Goal: Task Accomplishment & Management: Manage account settings

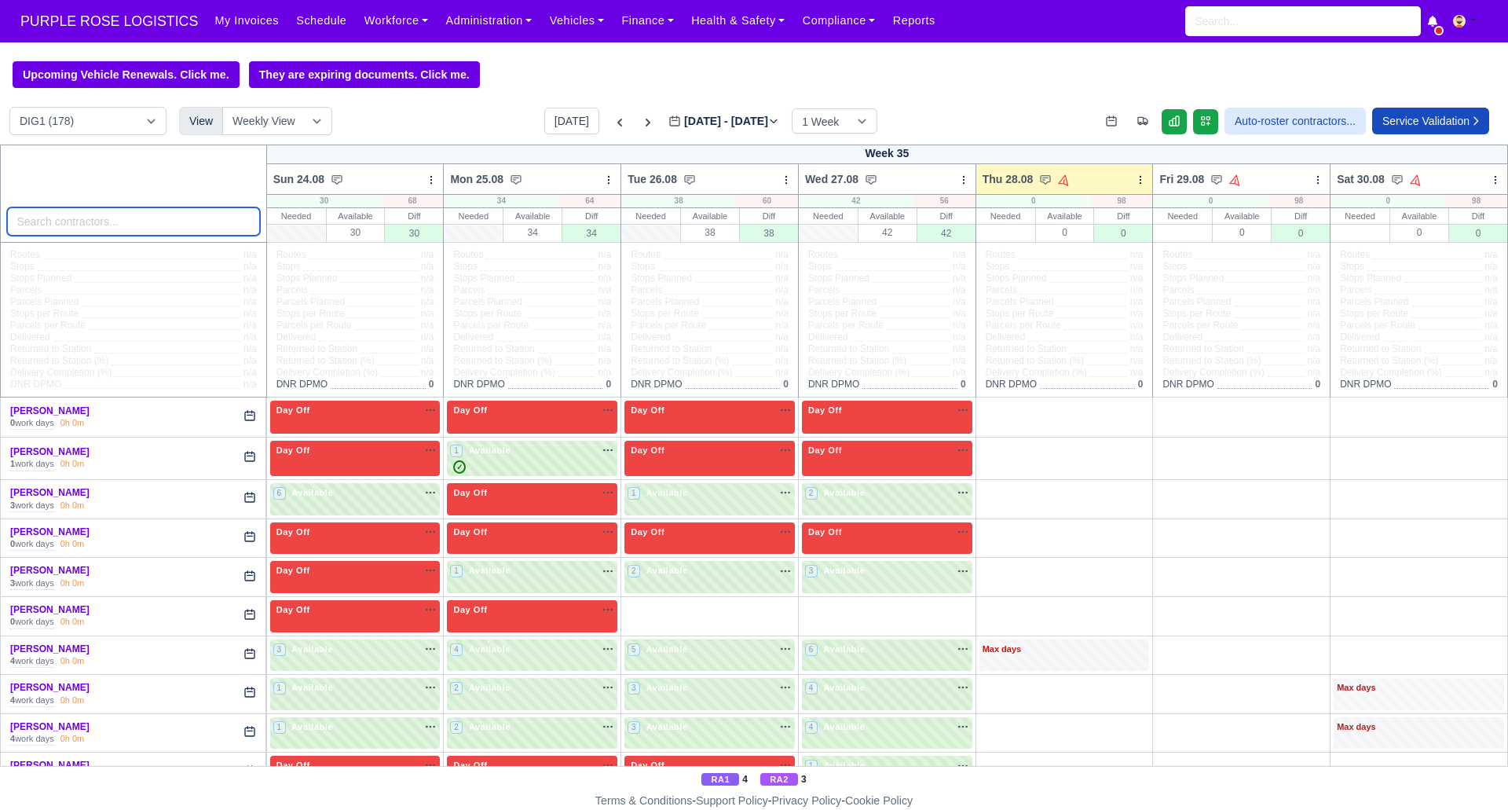
click at [86, 218] on input "search" at bounding box center [133, 221] width 253 height 28
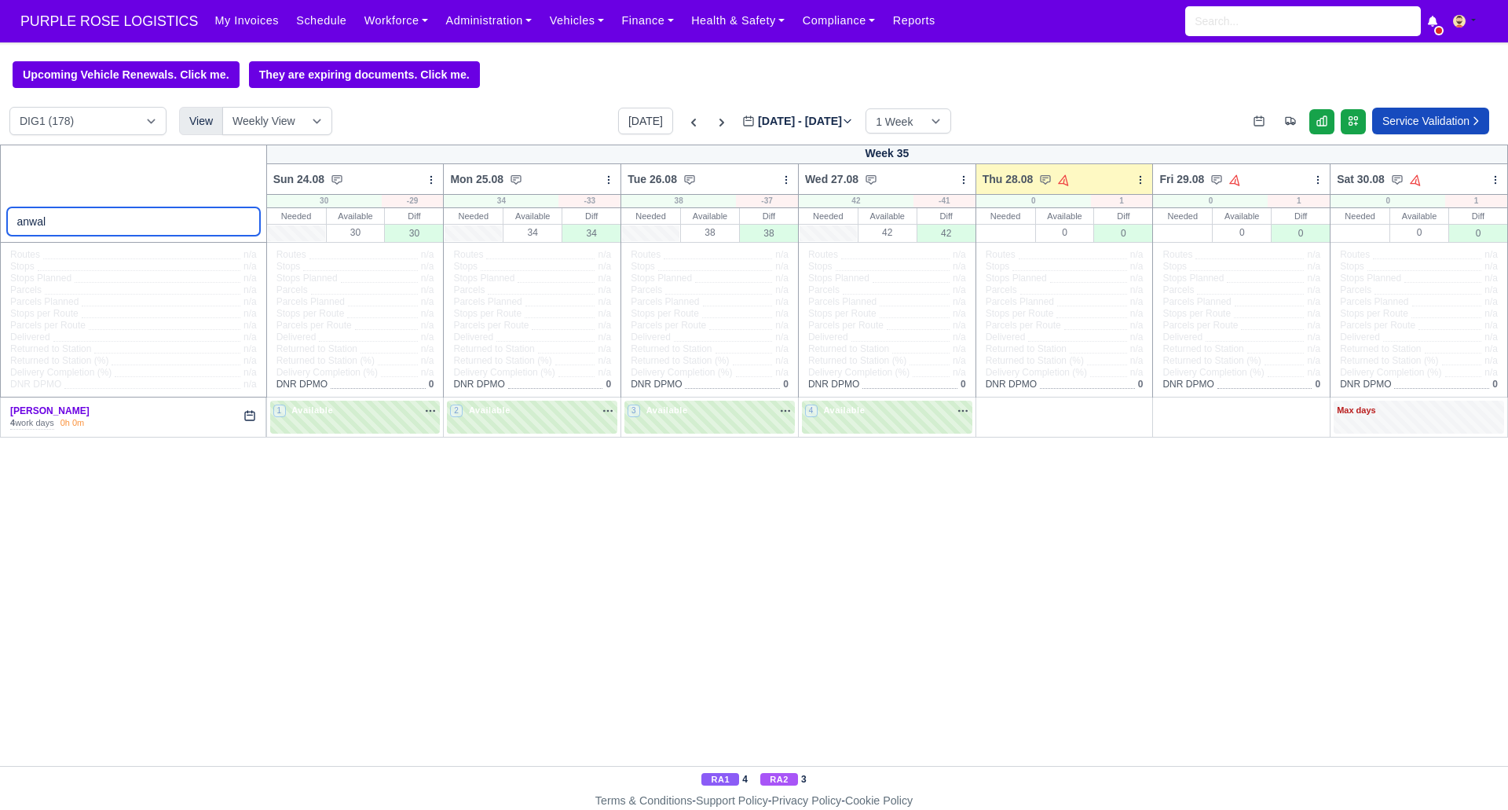
click at [108, 214] on input "anwal" at bounding box center [133, 221] width 253 height 28
type input "a"
click at [388, 16] on link "Workforce" at bounding box center [397, 20] width 82 height 31
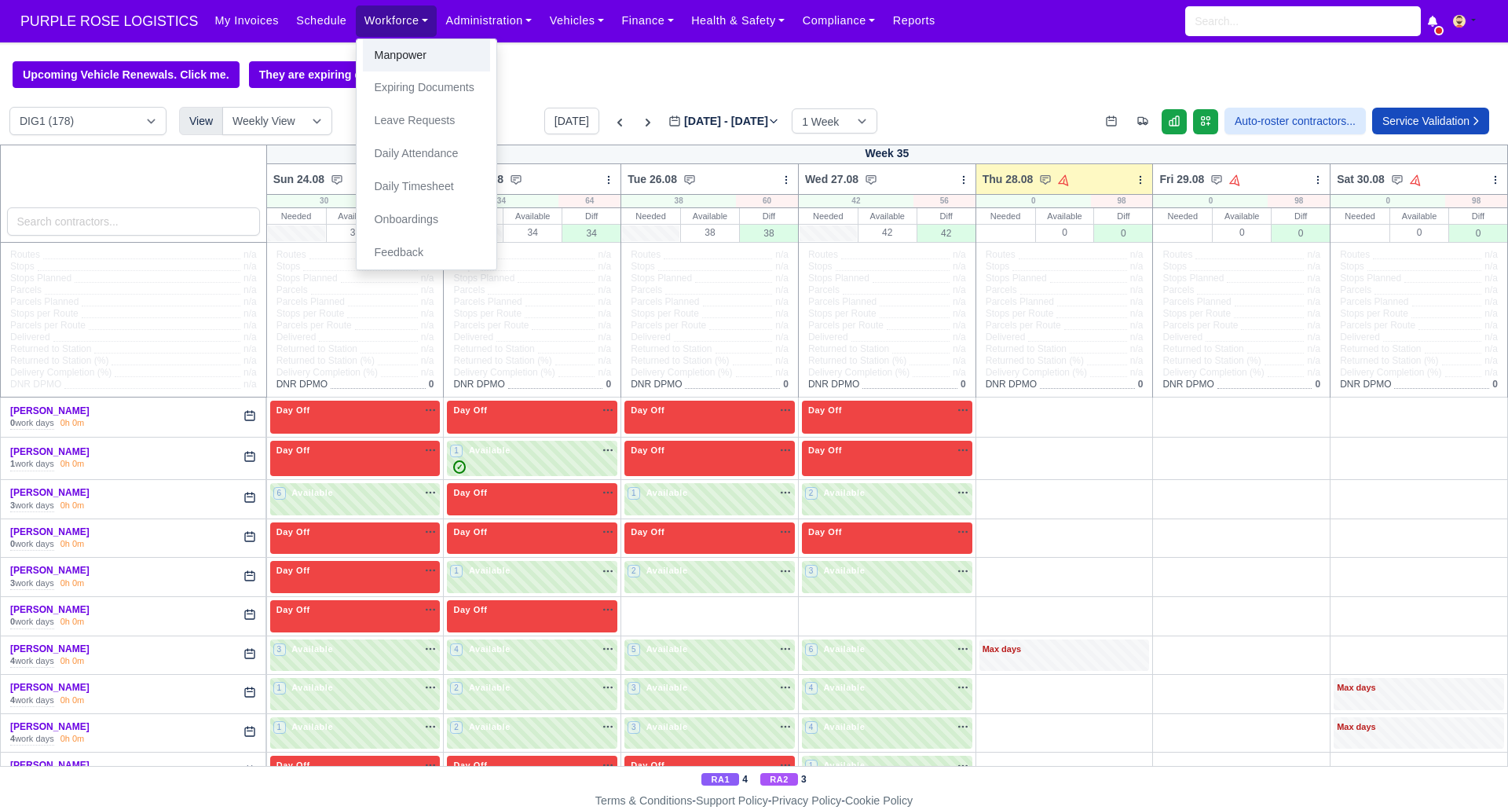
click at [378, 60] on link "Manpower" at bounding box center [426, 55] width 127 height 33
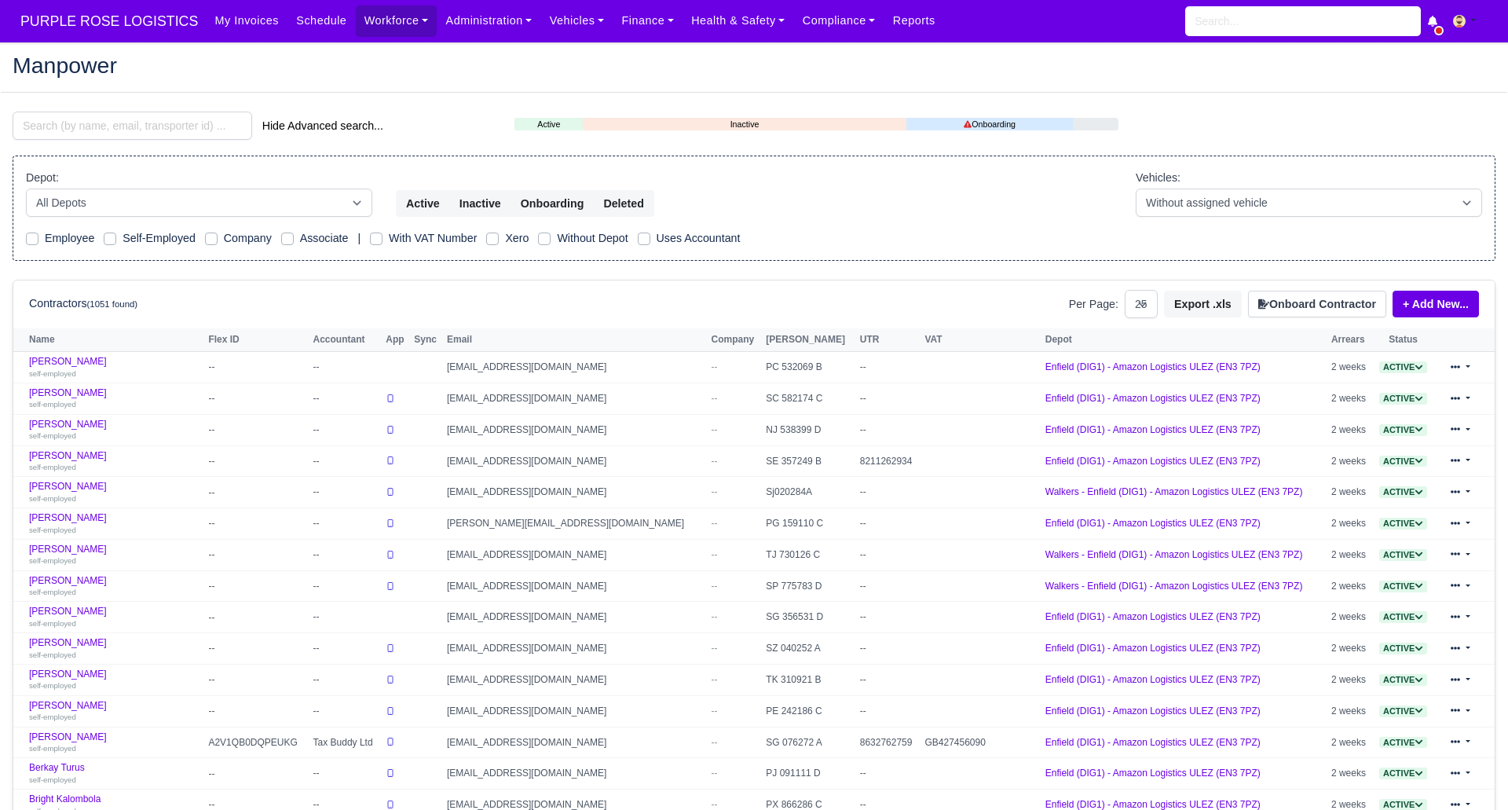
select select "25"
click at [102, 126] on input "search" at bounding box center [133, 126] width 240 height 28
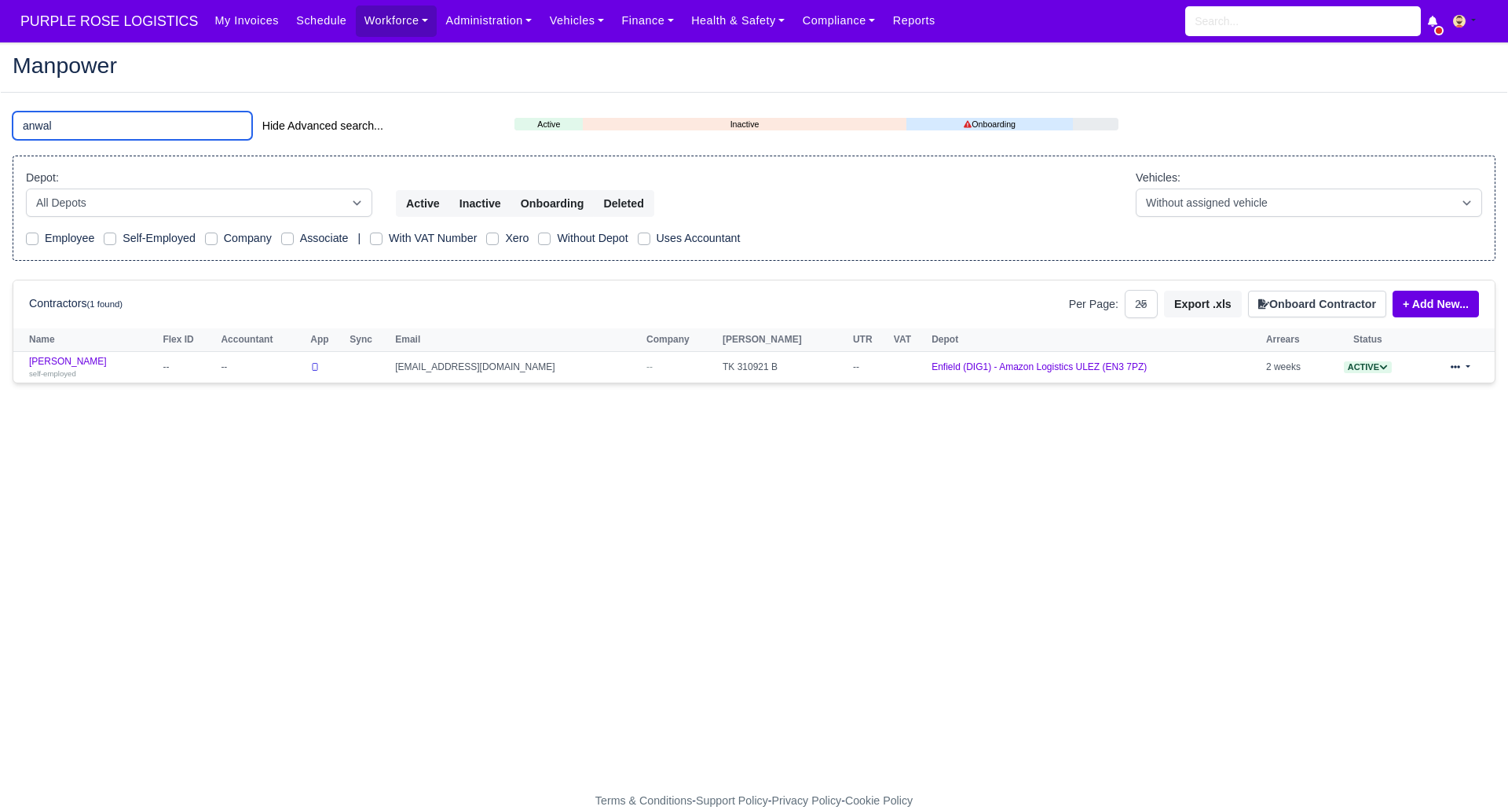
click at [146, 126] on input "anwal" at bounding box center [133, 126] width 240 height 28
type input "a"
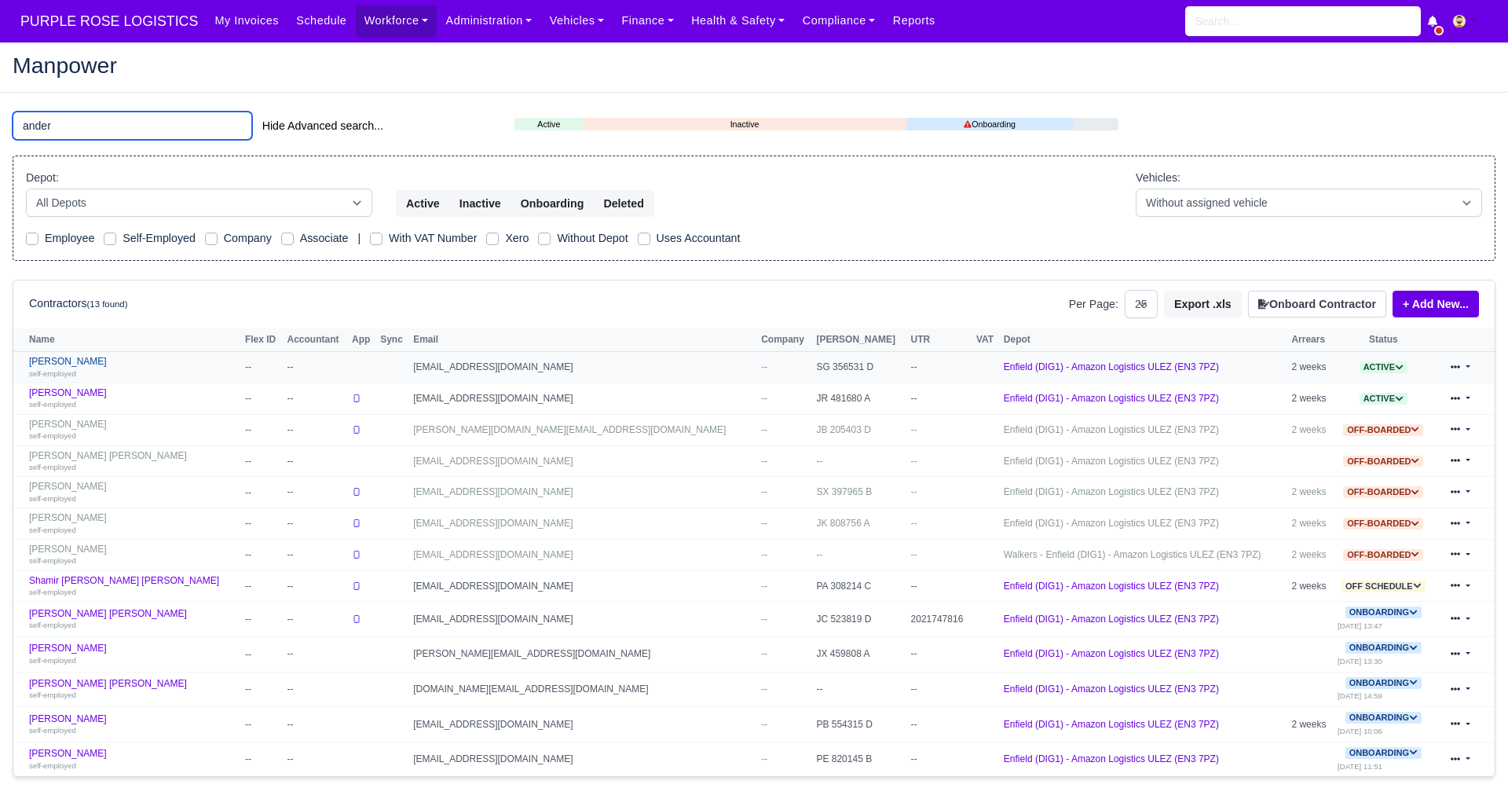
type input "ander"
click at [63, 359] on link "Anders Awale self-employed" at bounding box center [133, 367] width 208 height 23
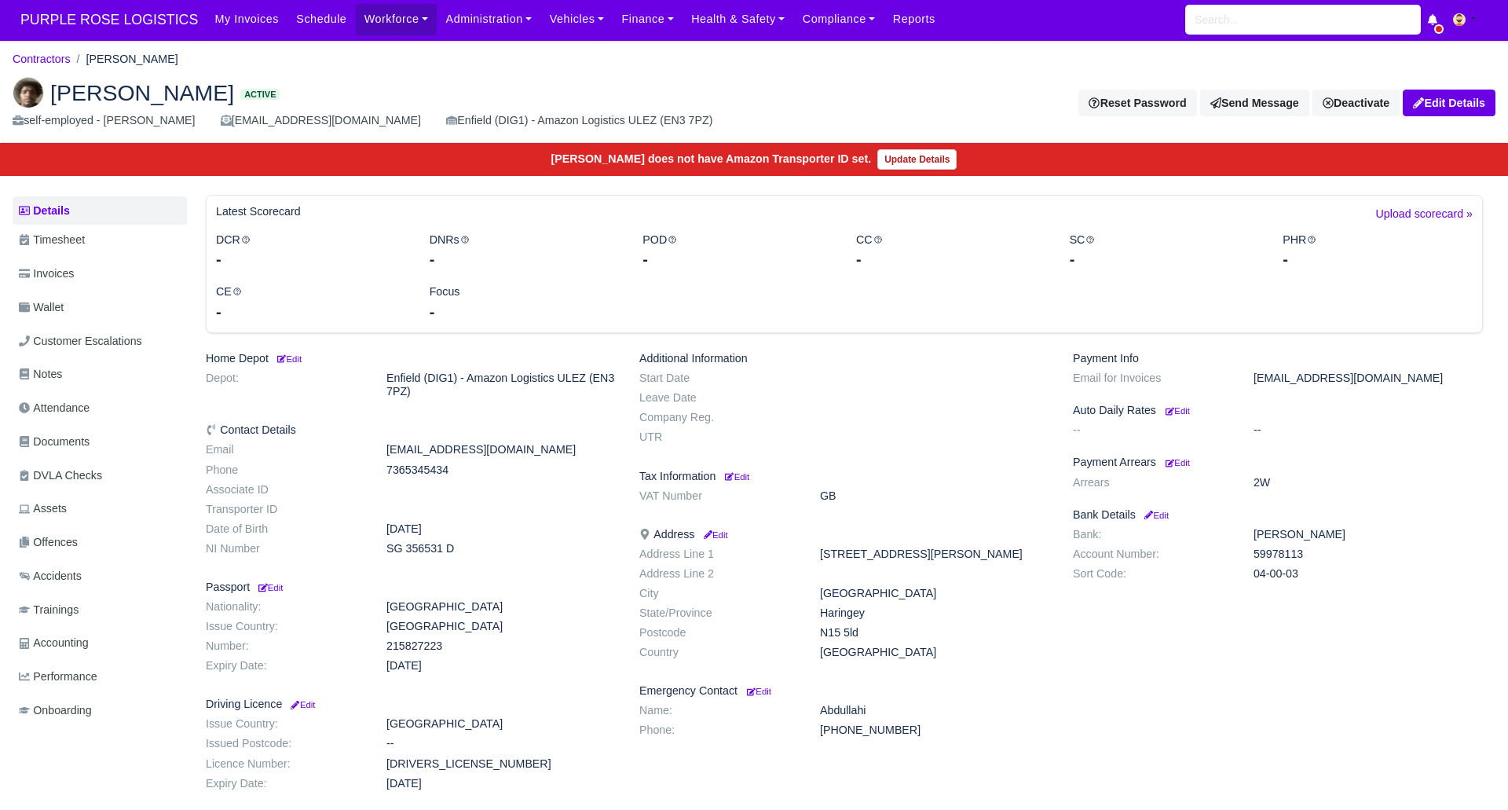
scroll to position [9, 0]
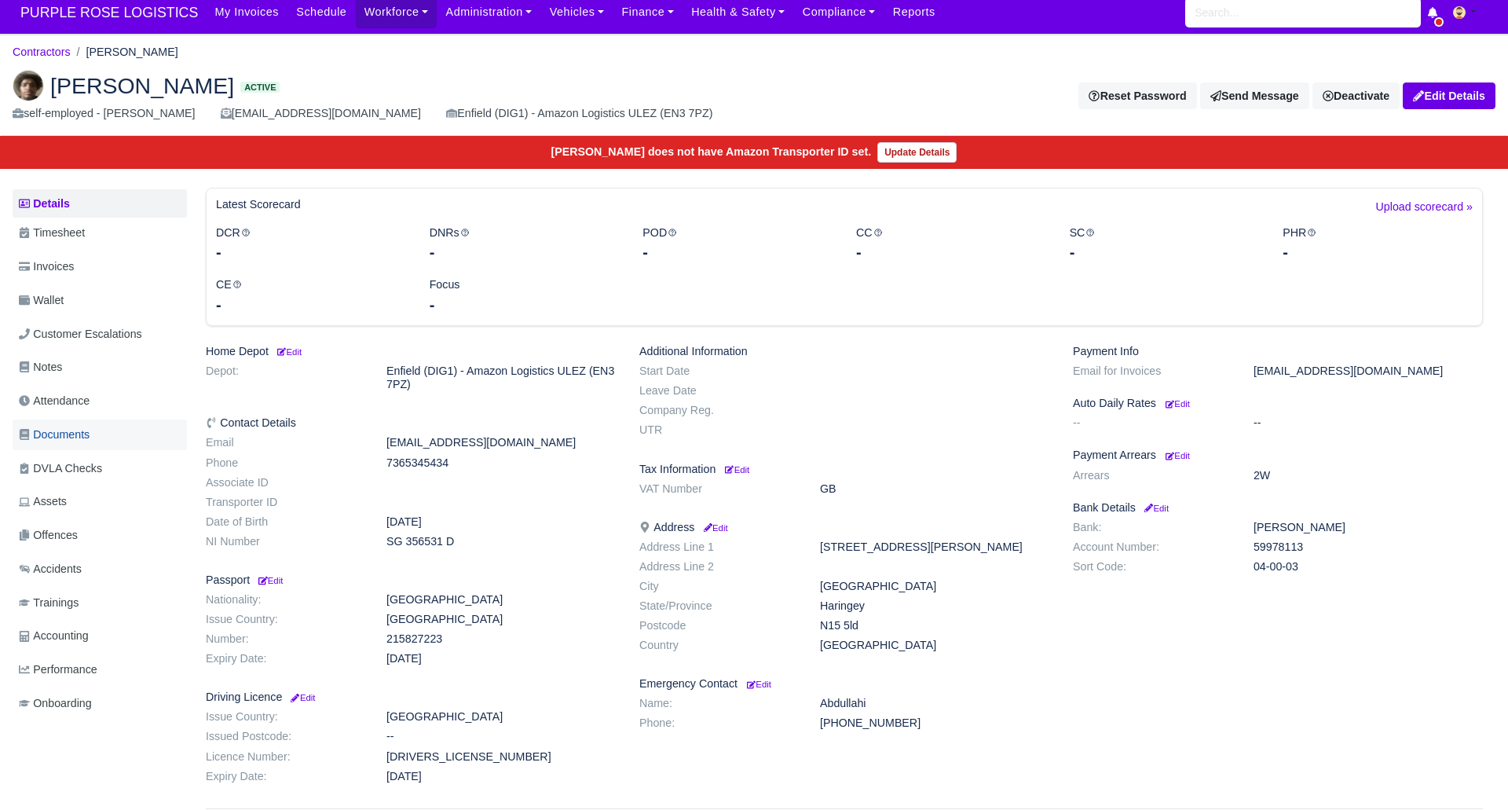
click at [74, 434] on span "Documents" at bounding box center [54, 435] width 71 height 18
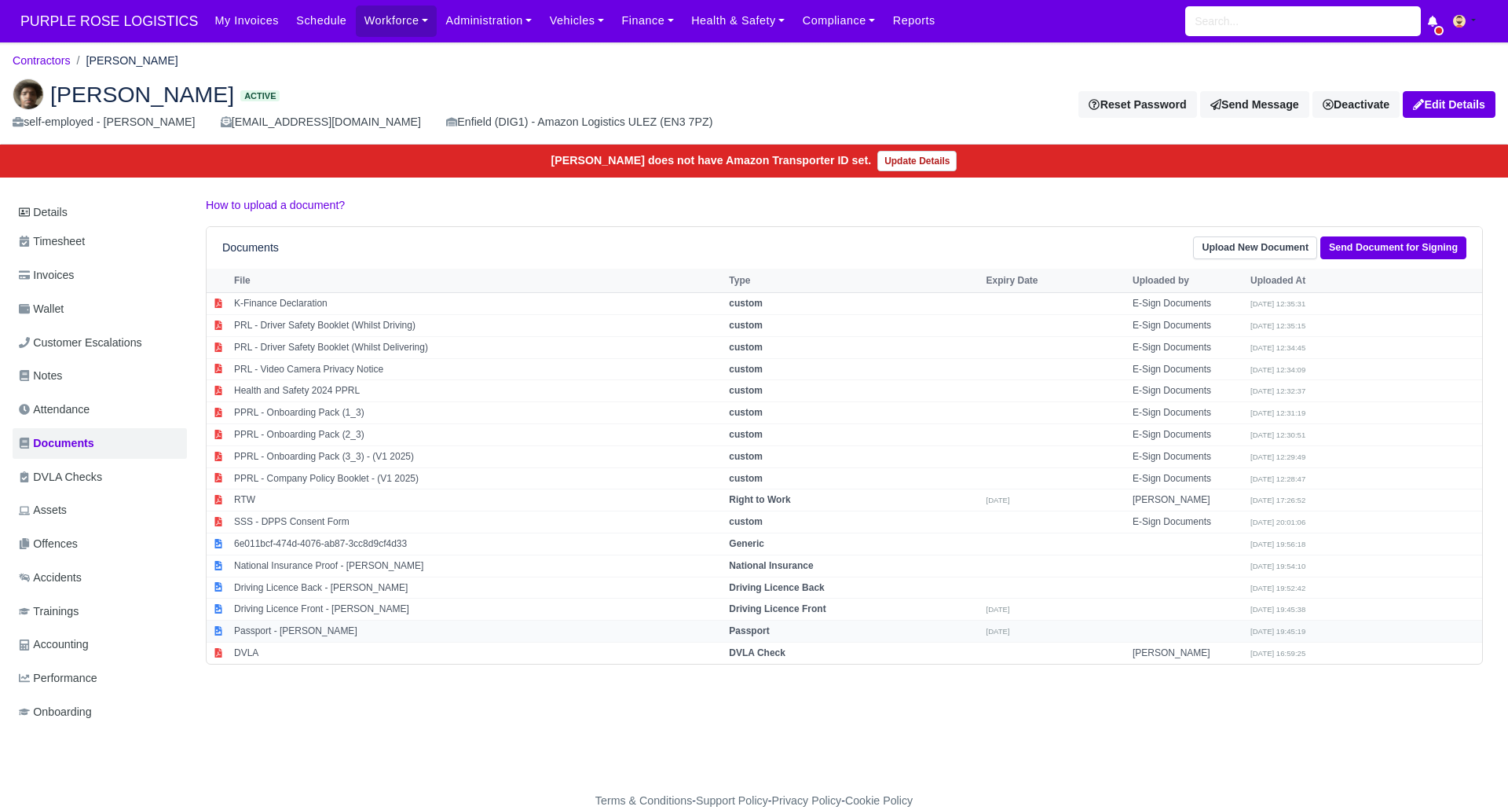
click at [766, 633] on strong "Passport" at bounding box center [749, 630] width 40 height 11
select select "passport"
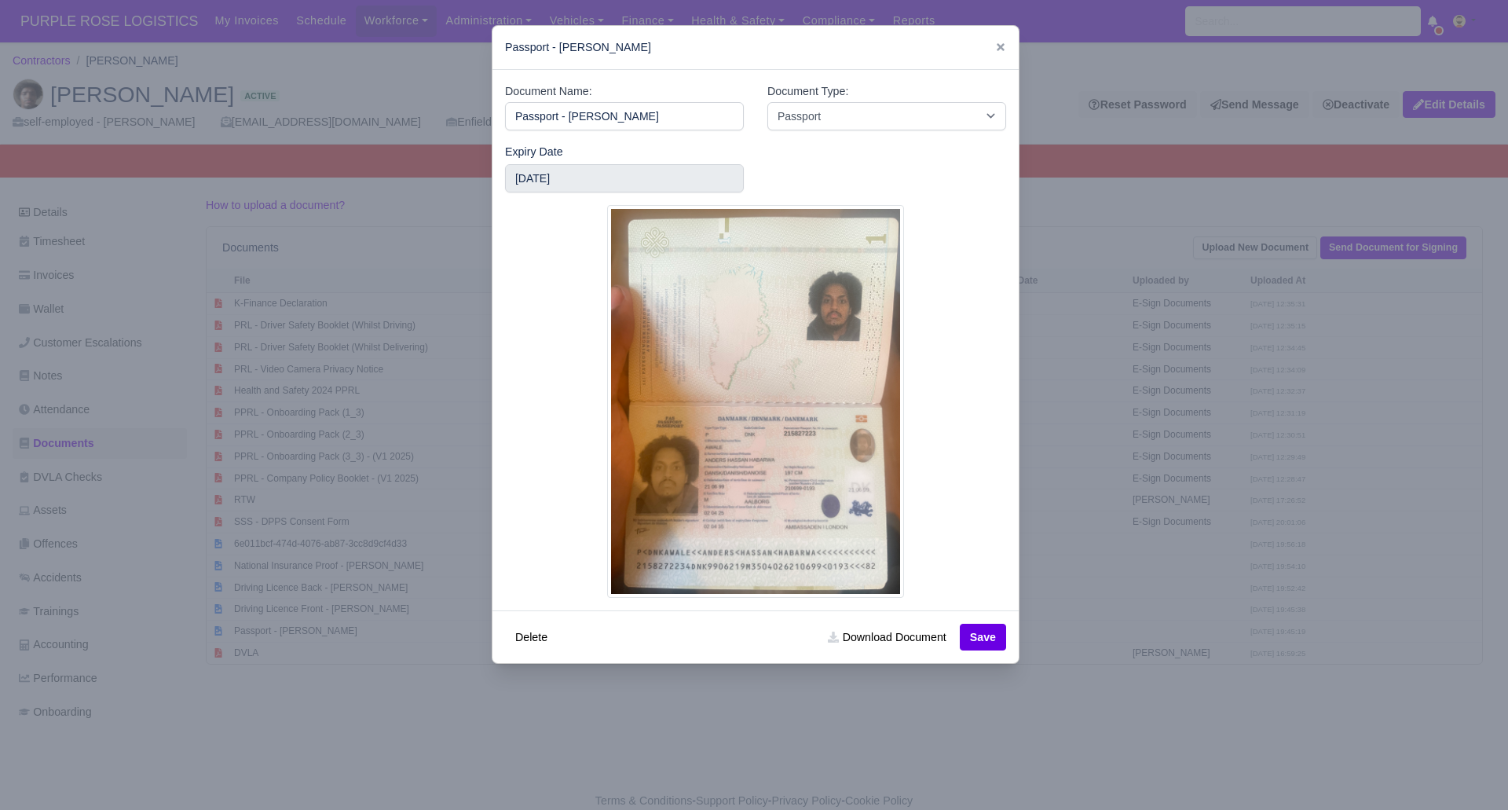
click at [753, 739] on div at bounding box center [754, 405] width 1508 height 810
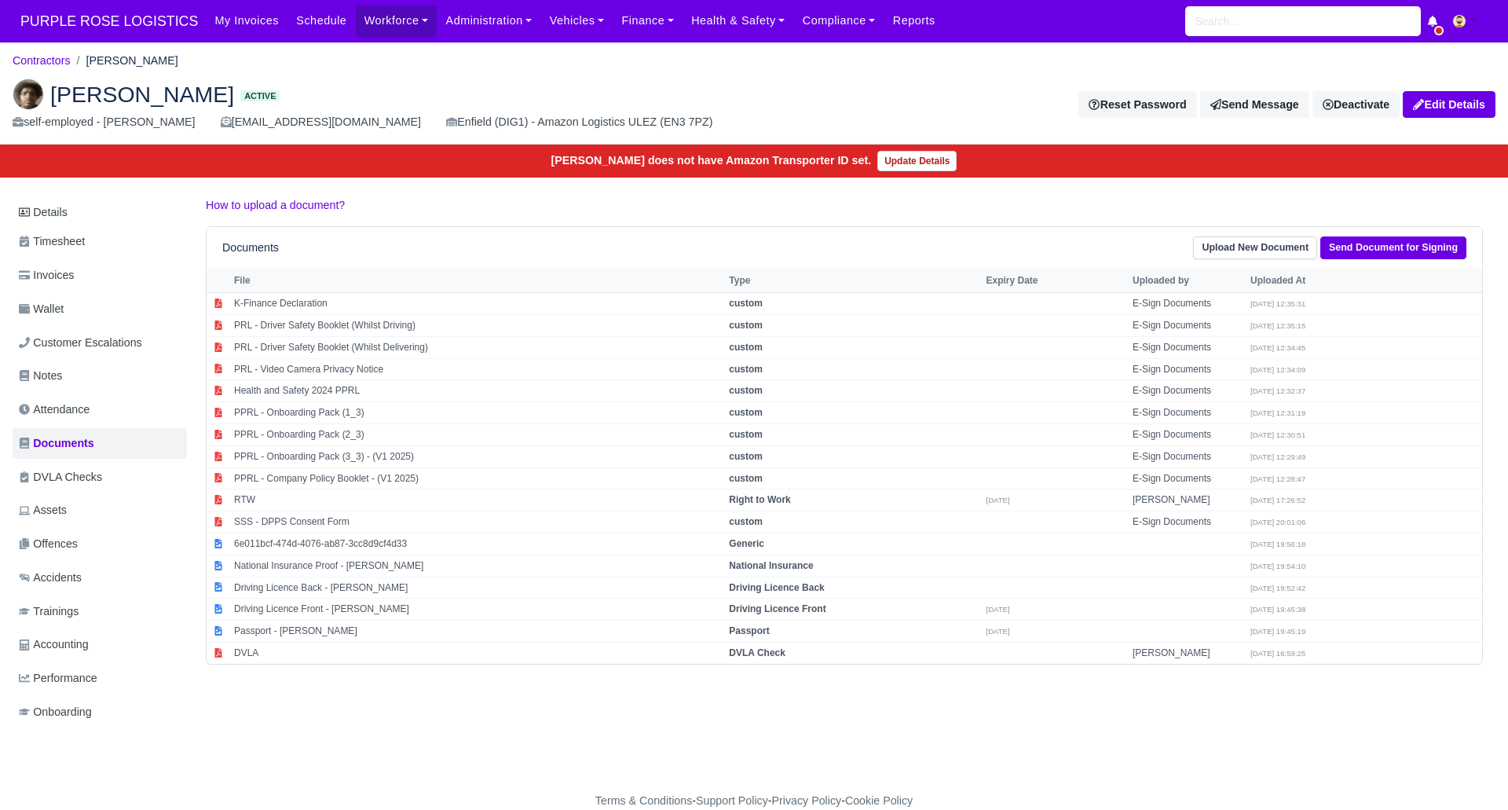
click at [757, 726] on div "Details Timesheet Invoices Wallet Customer Escalations Notes Attendance Documen…" at bounding box center [754, 477] width 1483 height 562
click at [507, 72] on div "Anders Awale Active self-employed - Anders Awale an.awale129@icloud.com Enfield…" at bounding box center [754, 105] width 1507 height 79
click at [555, 57] on ol "Contractors Anders Awale" at bounding box center [754, 61] width 1483 height 24
click at [585, 71] on div "Anders Awale Active self-employed - Anders Awale an.awale129@icloud.com Enfield…" at bounding box center [754, 105] width 1507 height 79
click at [69, 206] on link "Details" at bounding box center [100, 212] width 174 height 29
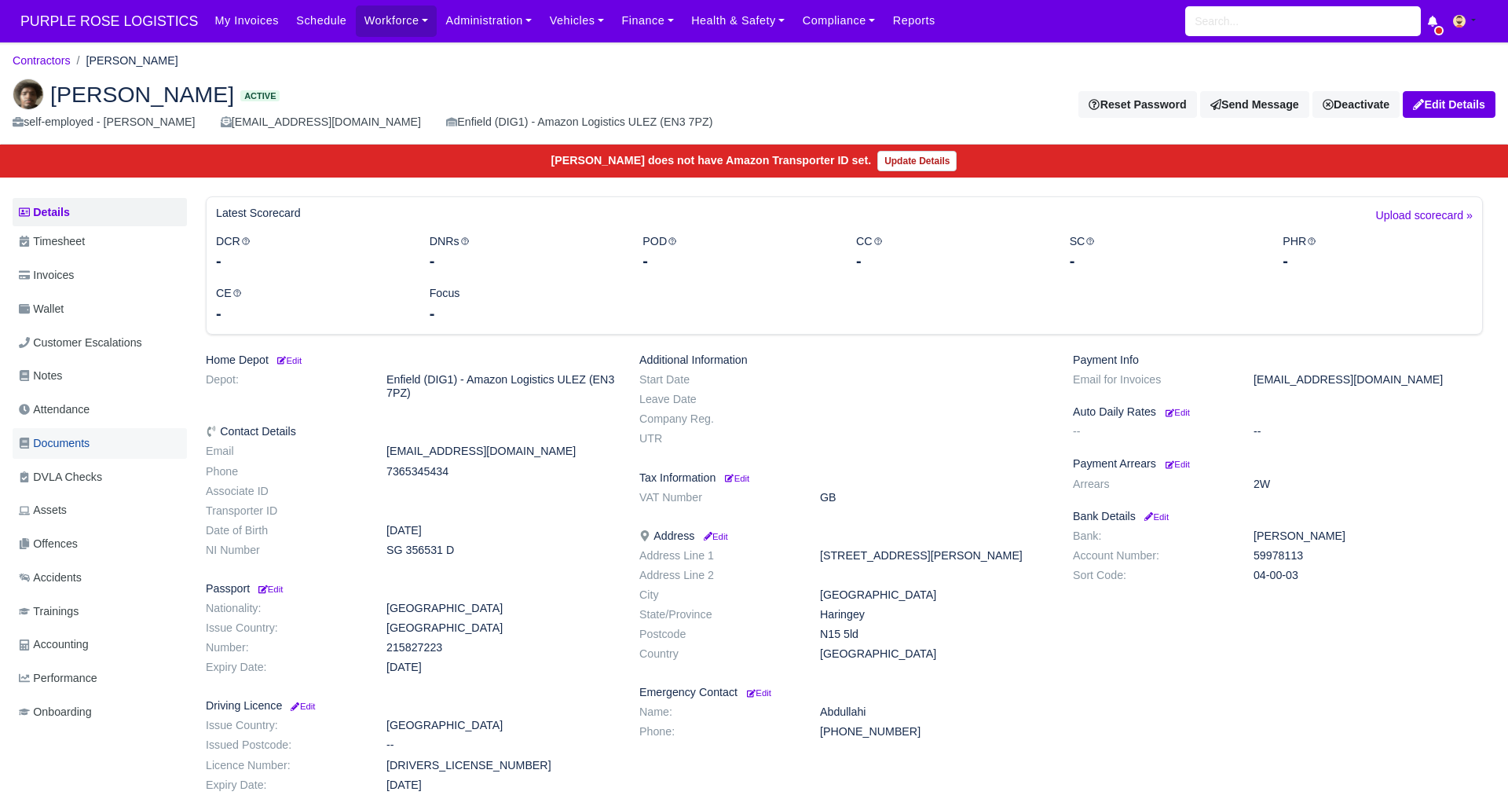
click at [79, 440] on span "Documents" at bounding box center [54, 443] width 71 height 18
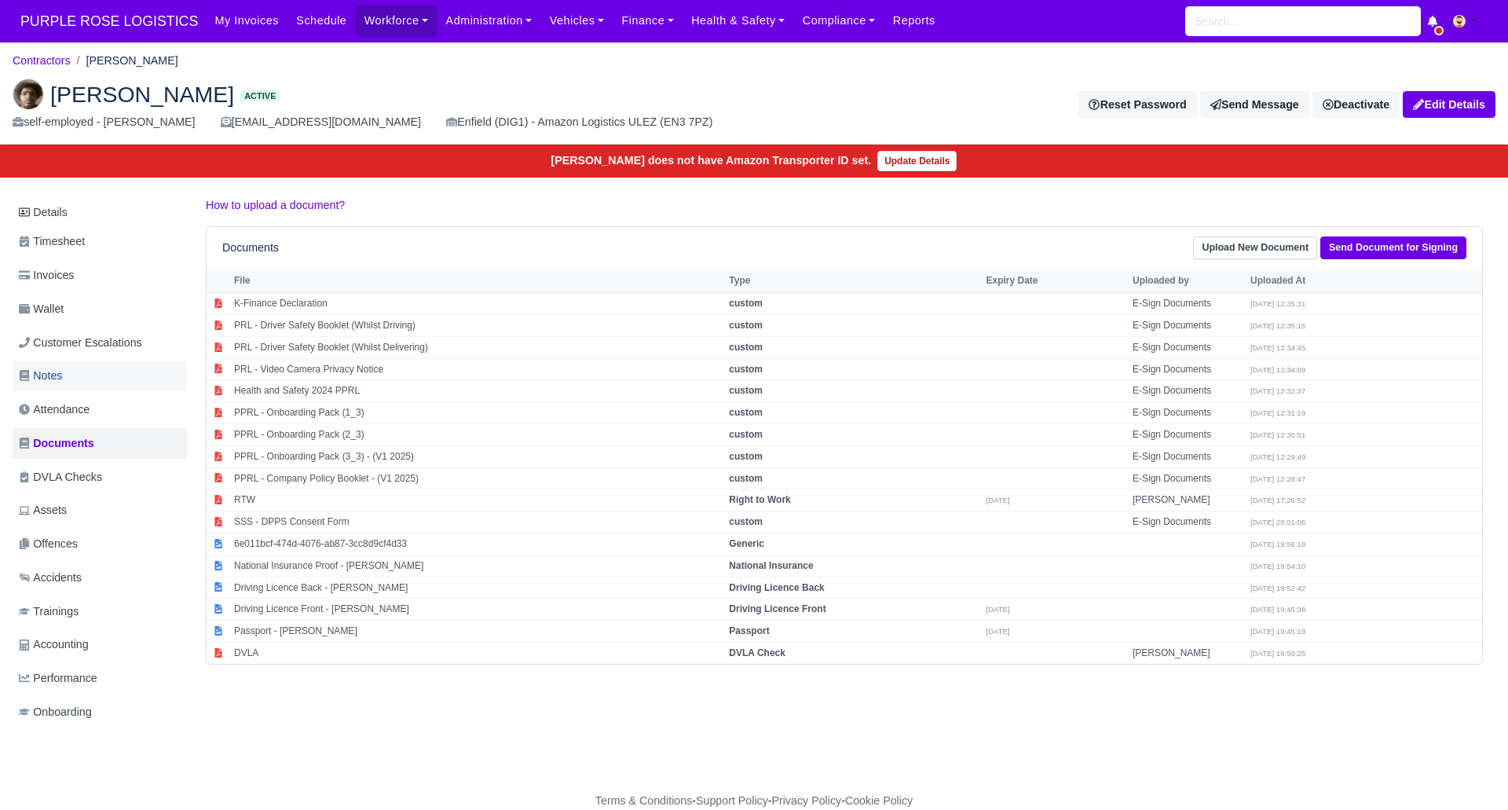
click at [51, 371] on span "Notes" at bounding box center [40, 376] width 43 height 18
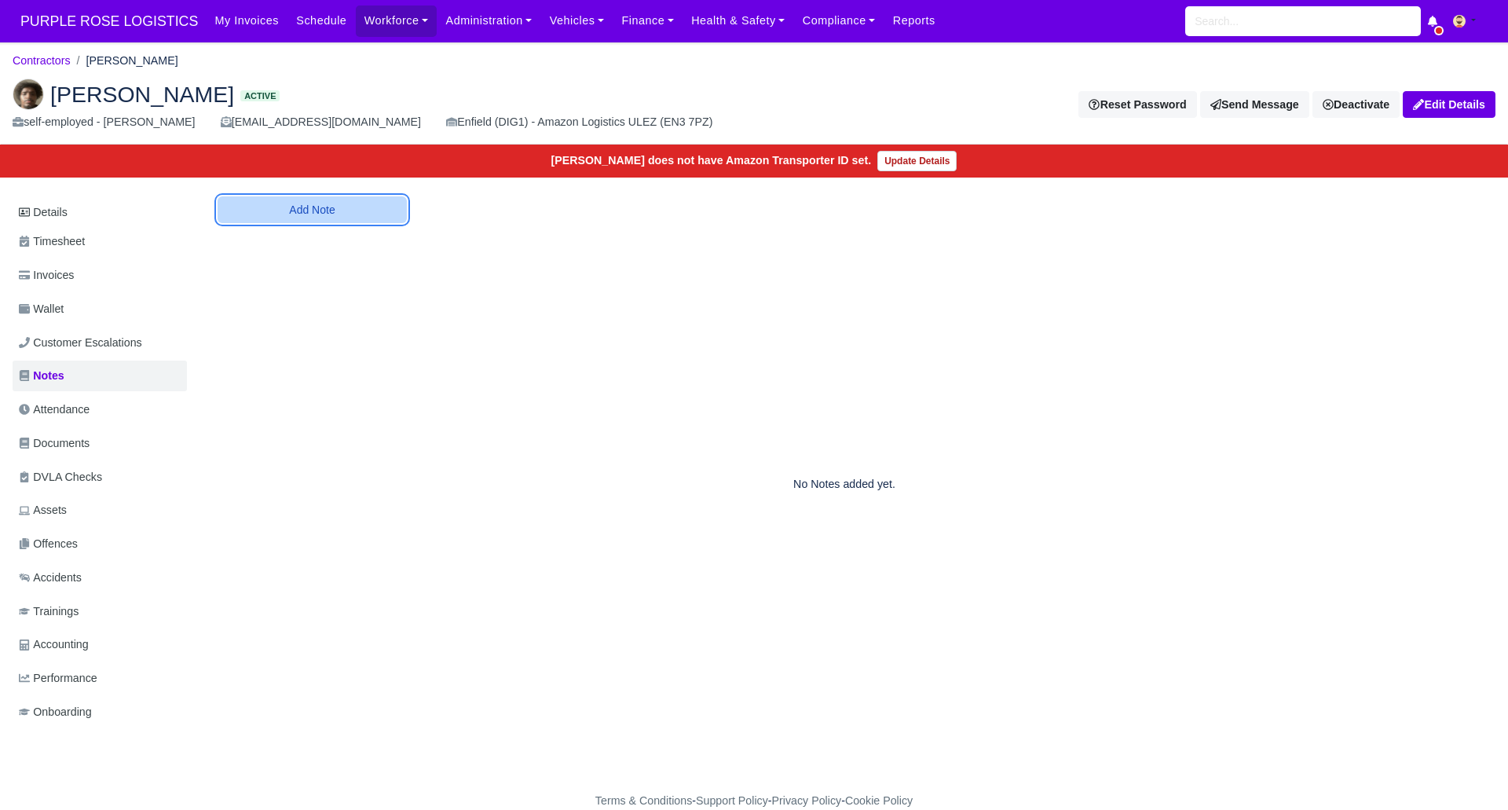
click at [313, 216] on button "Add Note" at bounding box center [312, 209] width 189 height 27
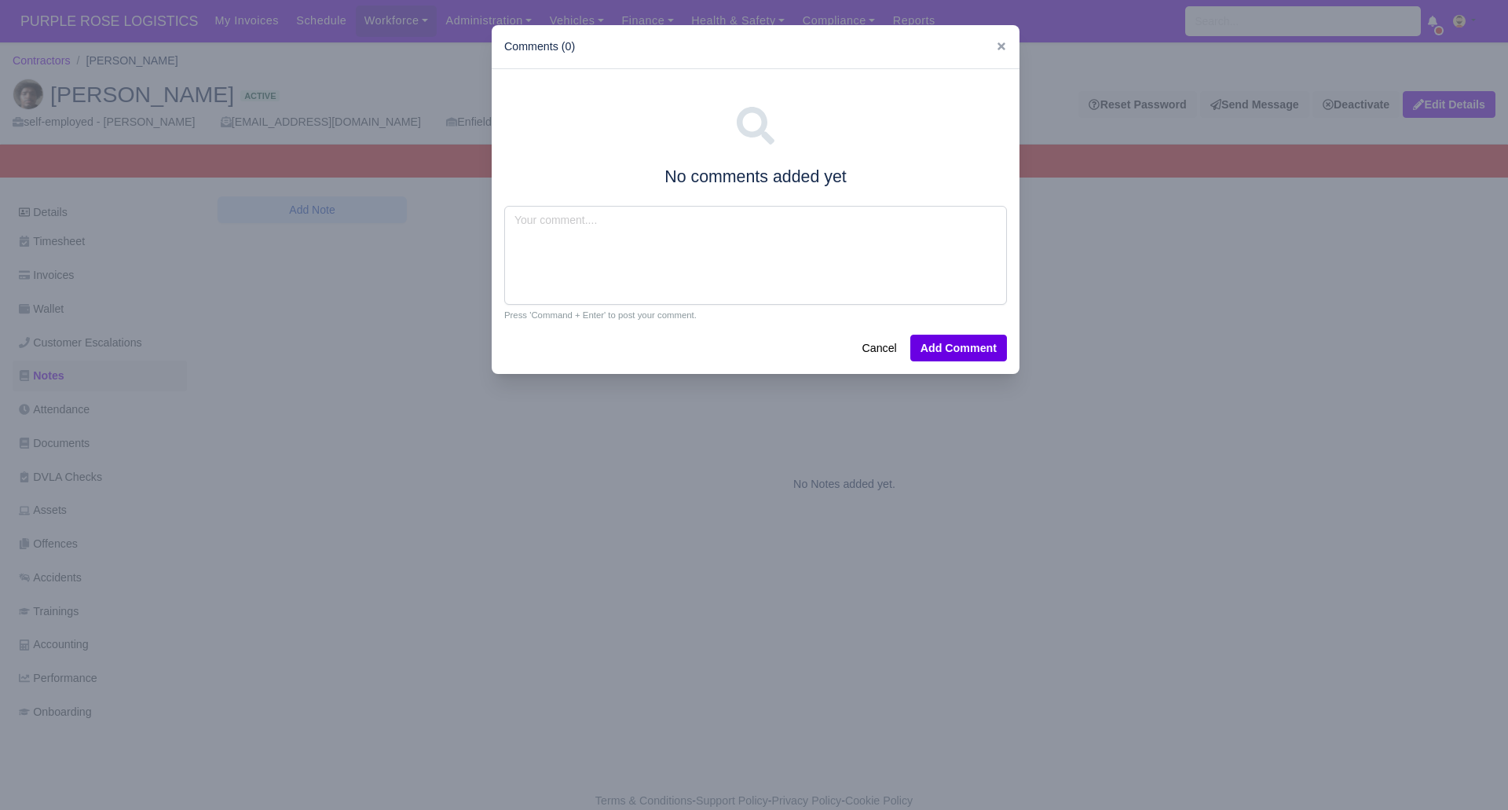
click at [293, 386] on div at bounding box center [754, 405] width 1508 height 810
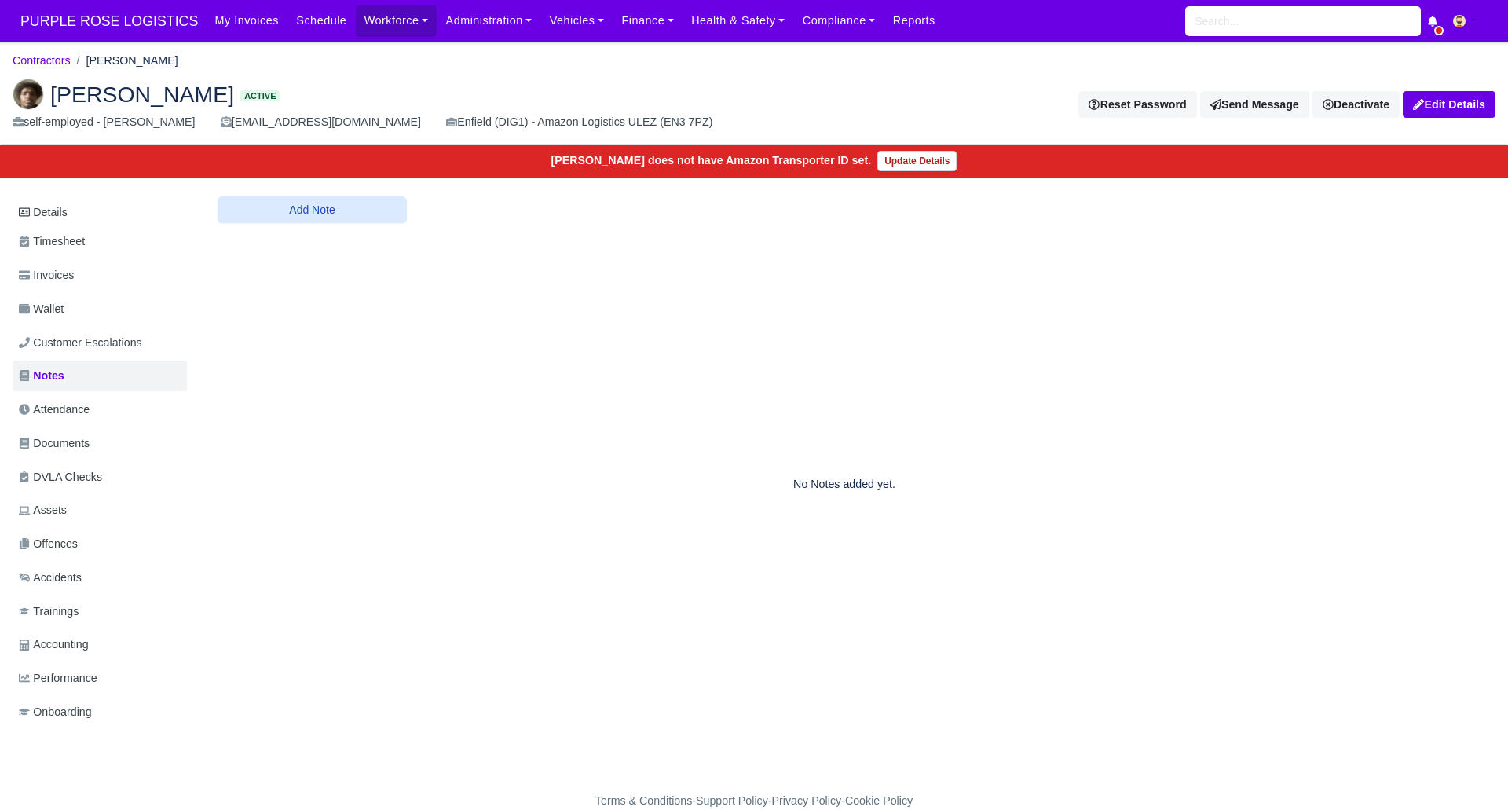
click at [302, 398] on div "No Notes added yet." at bounding box center [844, 485] width 1277 height 486
click at [305, 204] on button "Add Note" at bounding box center [312, 209] width 189 height 27
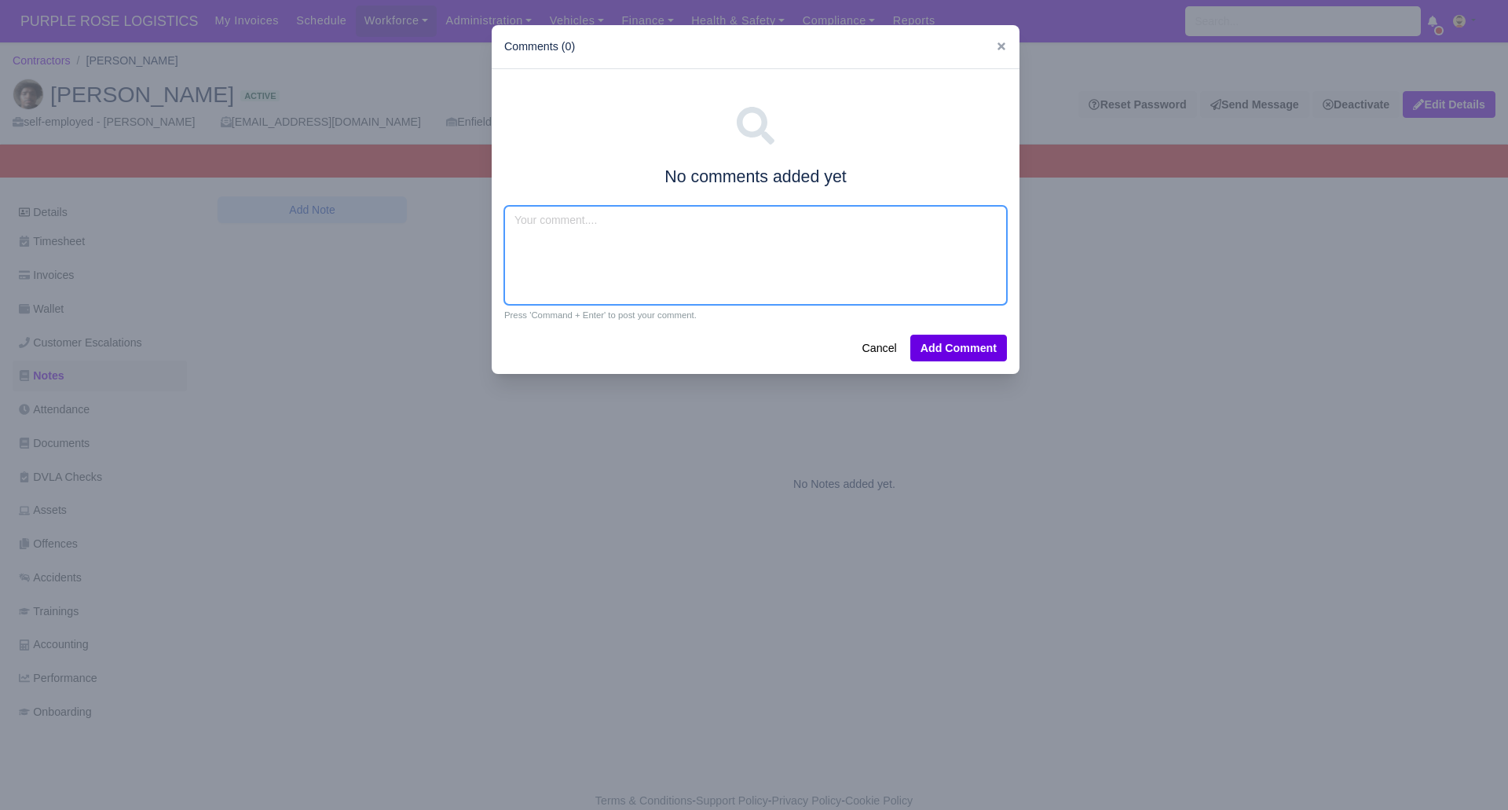
click at [545, 224] on textarea at bounding box center [755, 255] width 503 height 99
type textarea "no delivery exp"
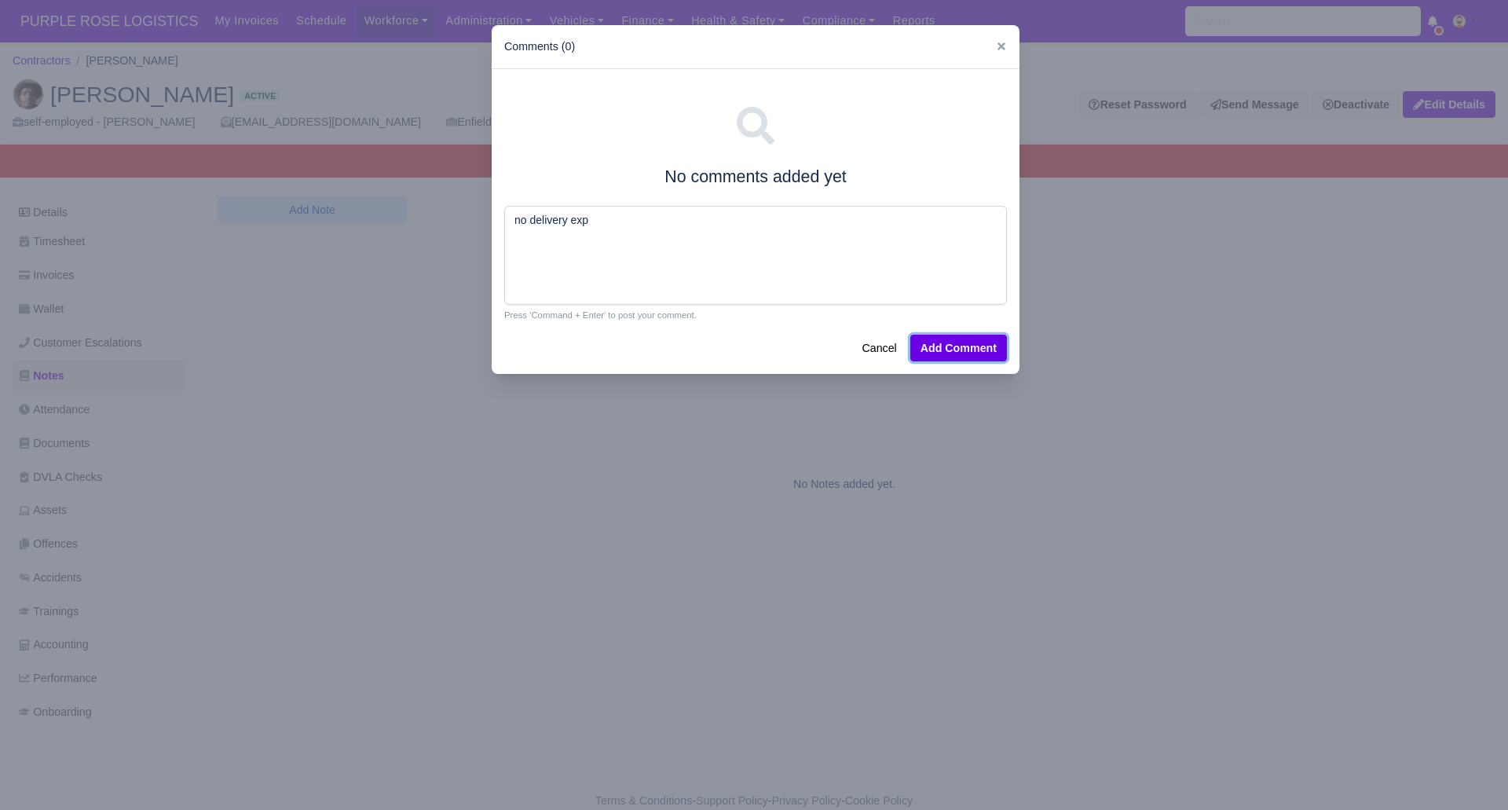
drag, startPoint x: 989, startPoint y: 343, endPoint x: 826, endPoint y: 417, distance: 178.9
click at [988, 343] on button "Add Comment" at bounding box center [958, 348] width 97 height 27
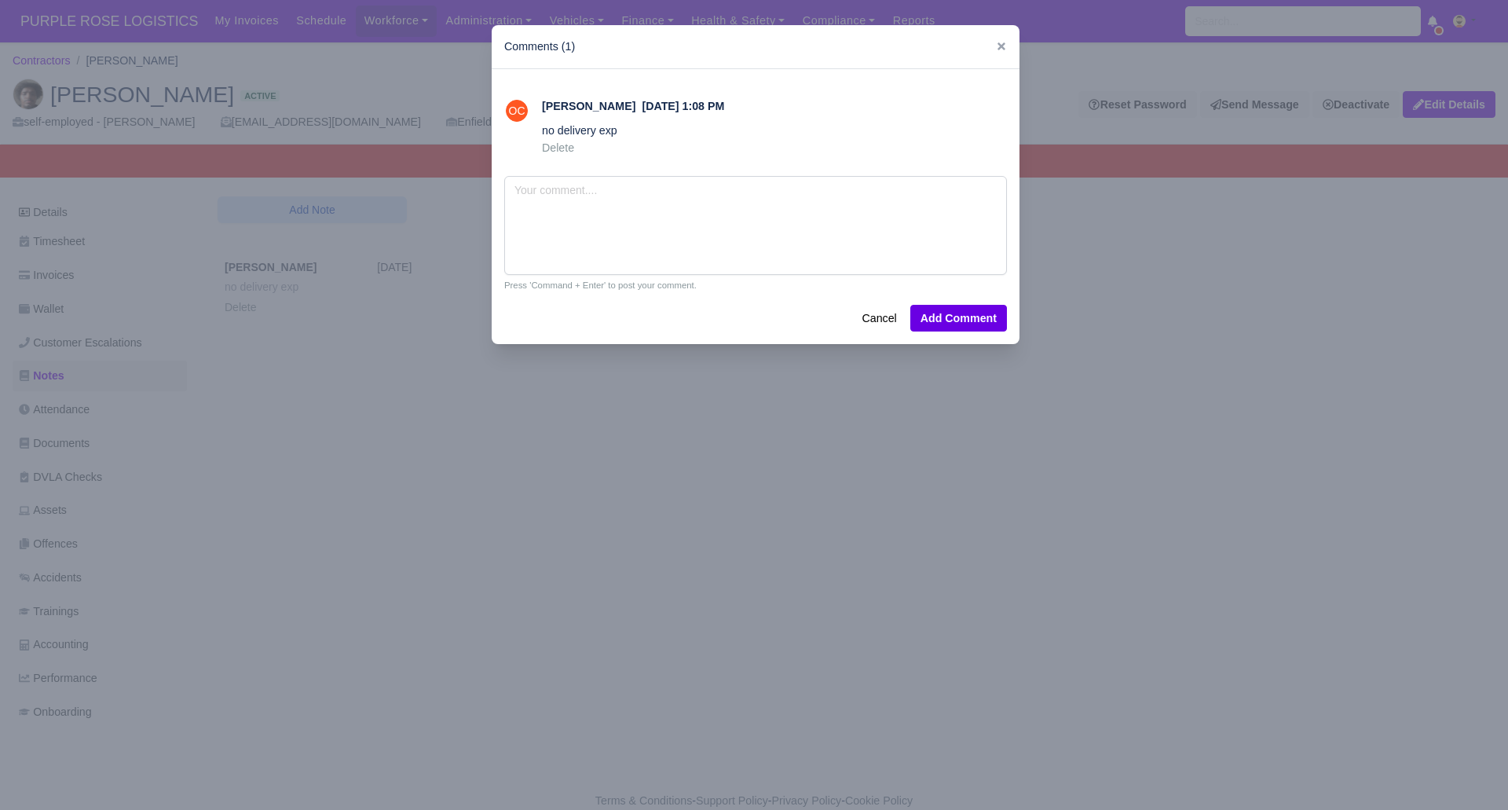
click at [617, 555] on div at bounding box center [754, 405] width 1508 height 810
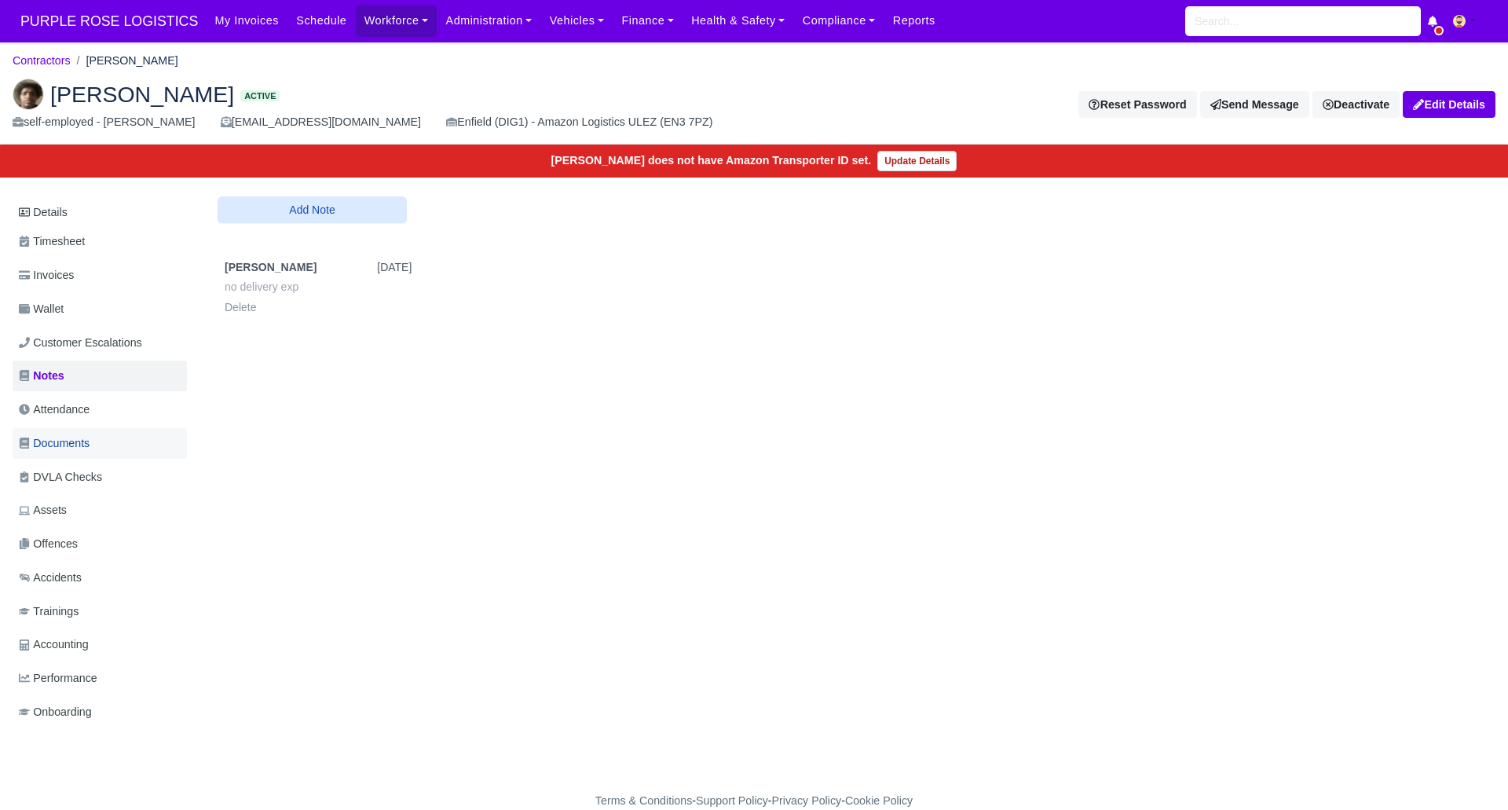
click at [51, 435] on span "Documents" at bounding box center [54, 443] width 71 height 18
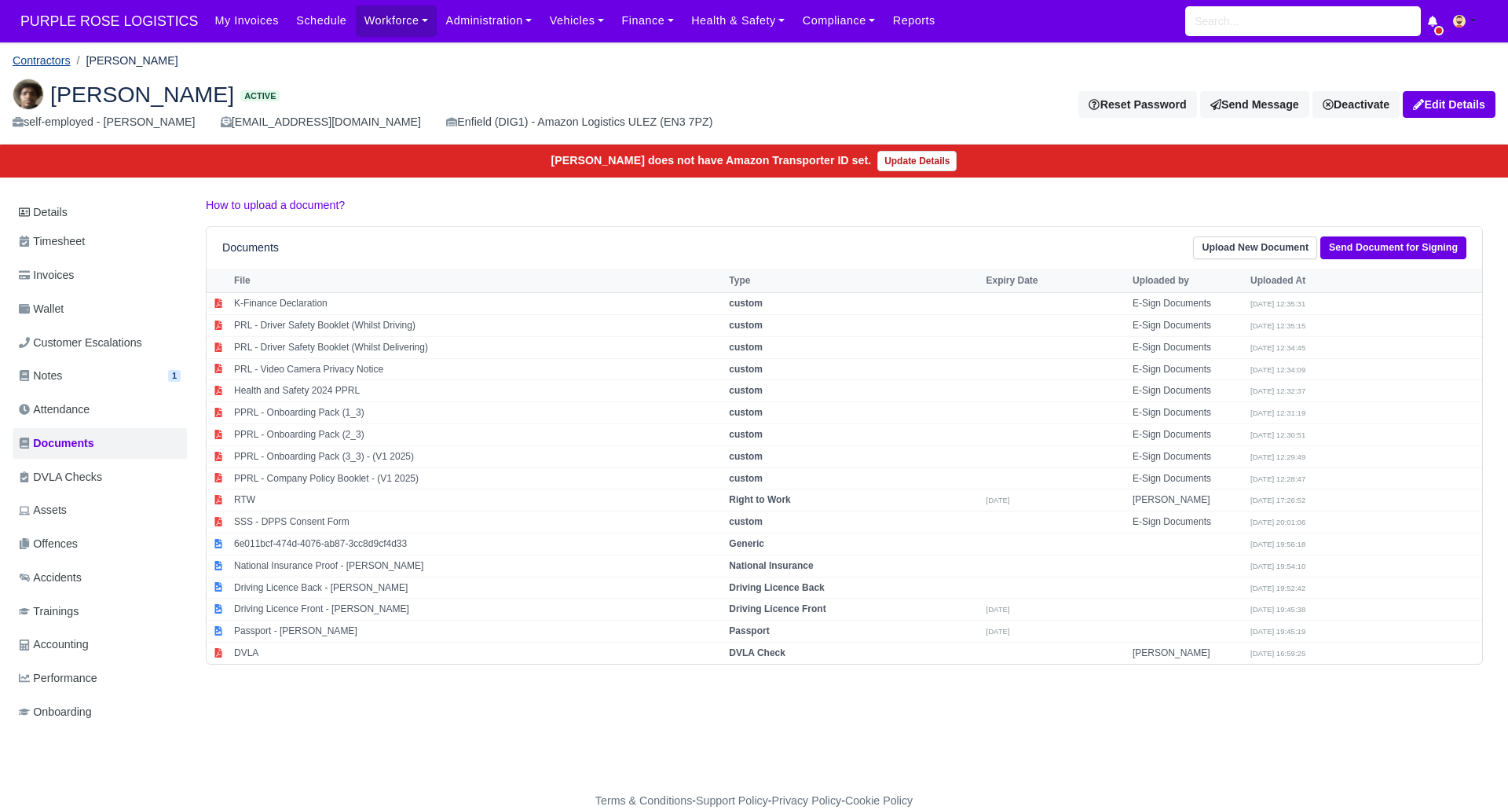
click at [47, 56] on link "Contractors" at bounding box center [42, 60] width 58 height 13
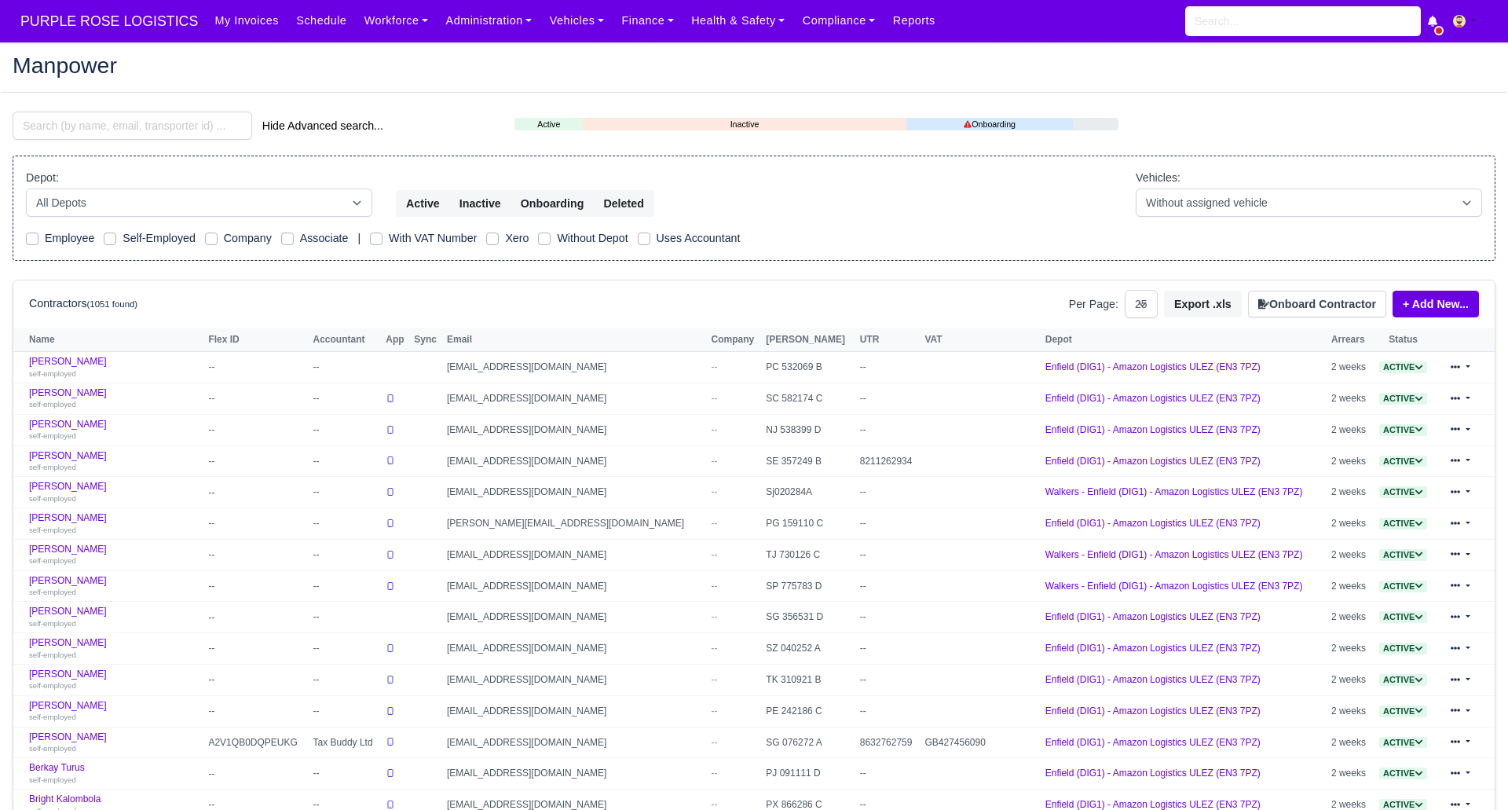
select select "25"
drag, startPoint x: 152, startPoint y: 108, endPoint x: 143, endPoint y: 76, distance: 32.6
click at [148, 96] on main "Manpower Hide Advanced search... Active Inactive Onboarding Depot: All Depots" at bounding box center [754, 636] width 1508 height 1151
click at [115, 128] on input "search" at bounding box center [133, 126] width 240 height 28
click at [116, 129] on input "search" at bounding box center [133, 126] width 240 height 28
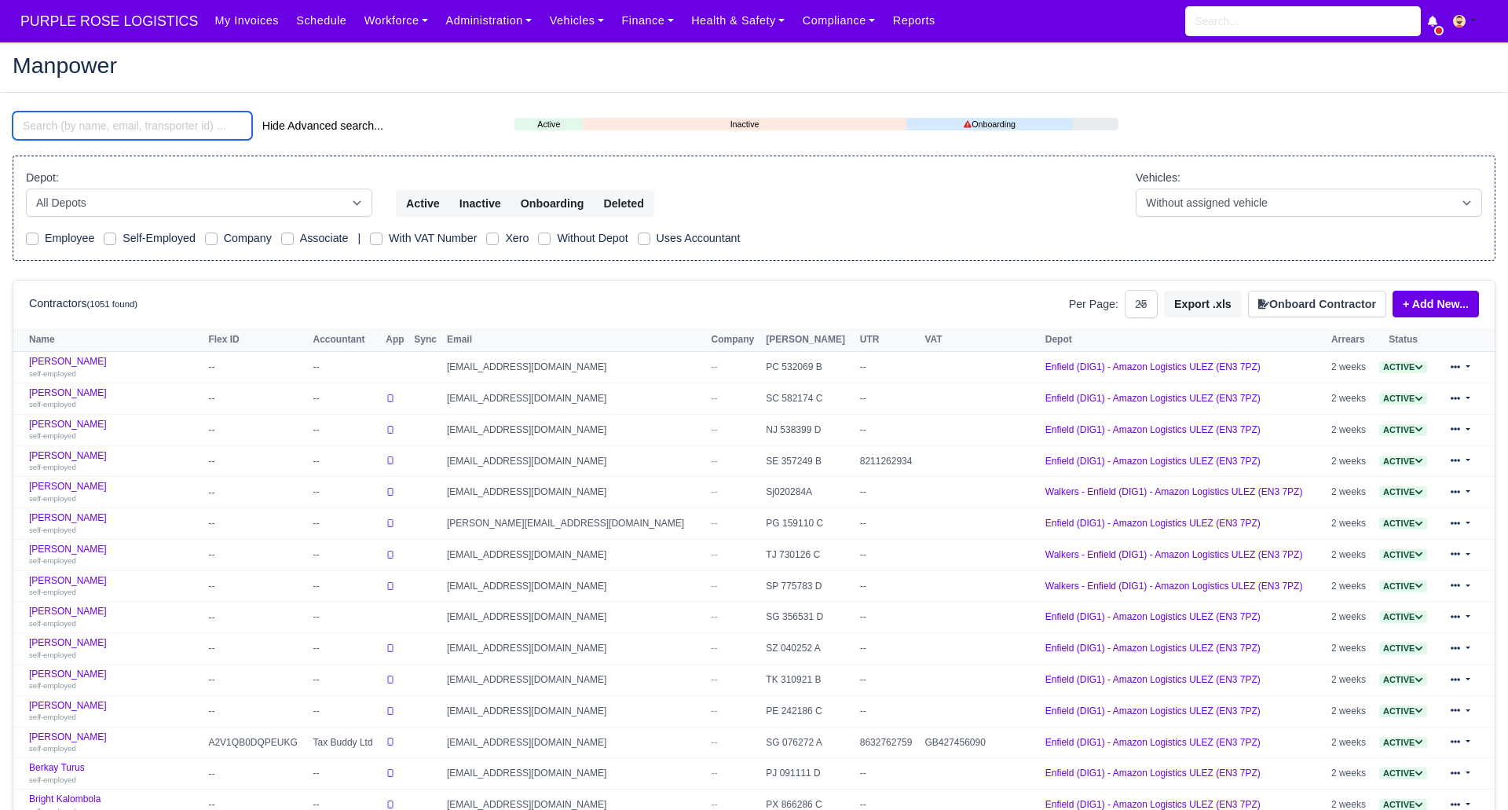
drag, startPoint x: 116, startPoint y: 129, endPoint x: 101, endPoint y: 132, distance: 15.3
click at [115, 130] on input "search" at bounding box center [133, 126] width 240 height 28
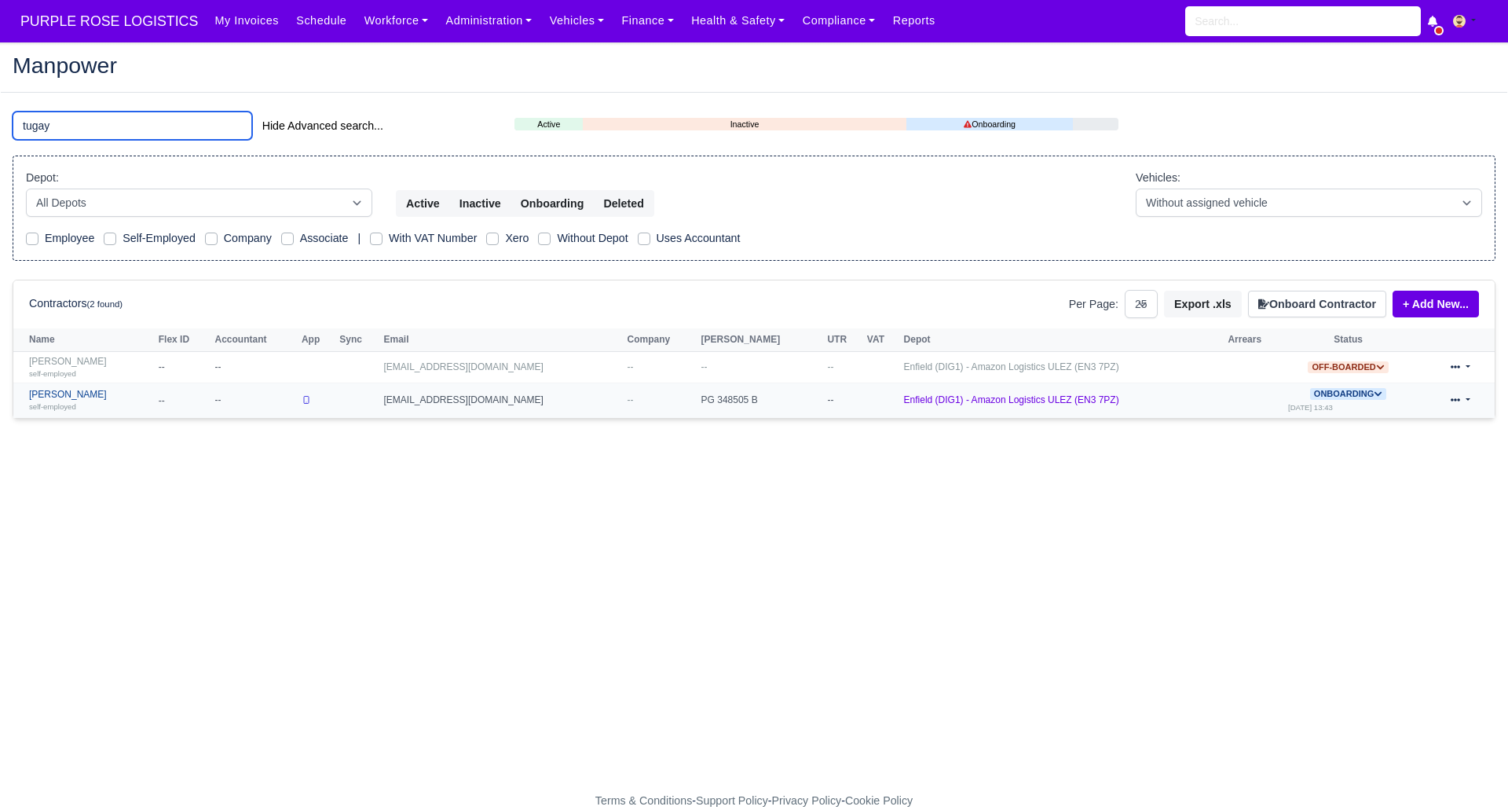
type input "tugay"
click at [59, 394] on link "Tugay Yildiz self-employed" at bounding box center [90, 400] width 122 height 23
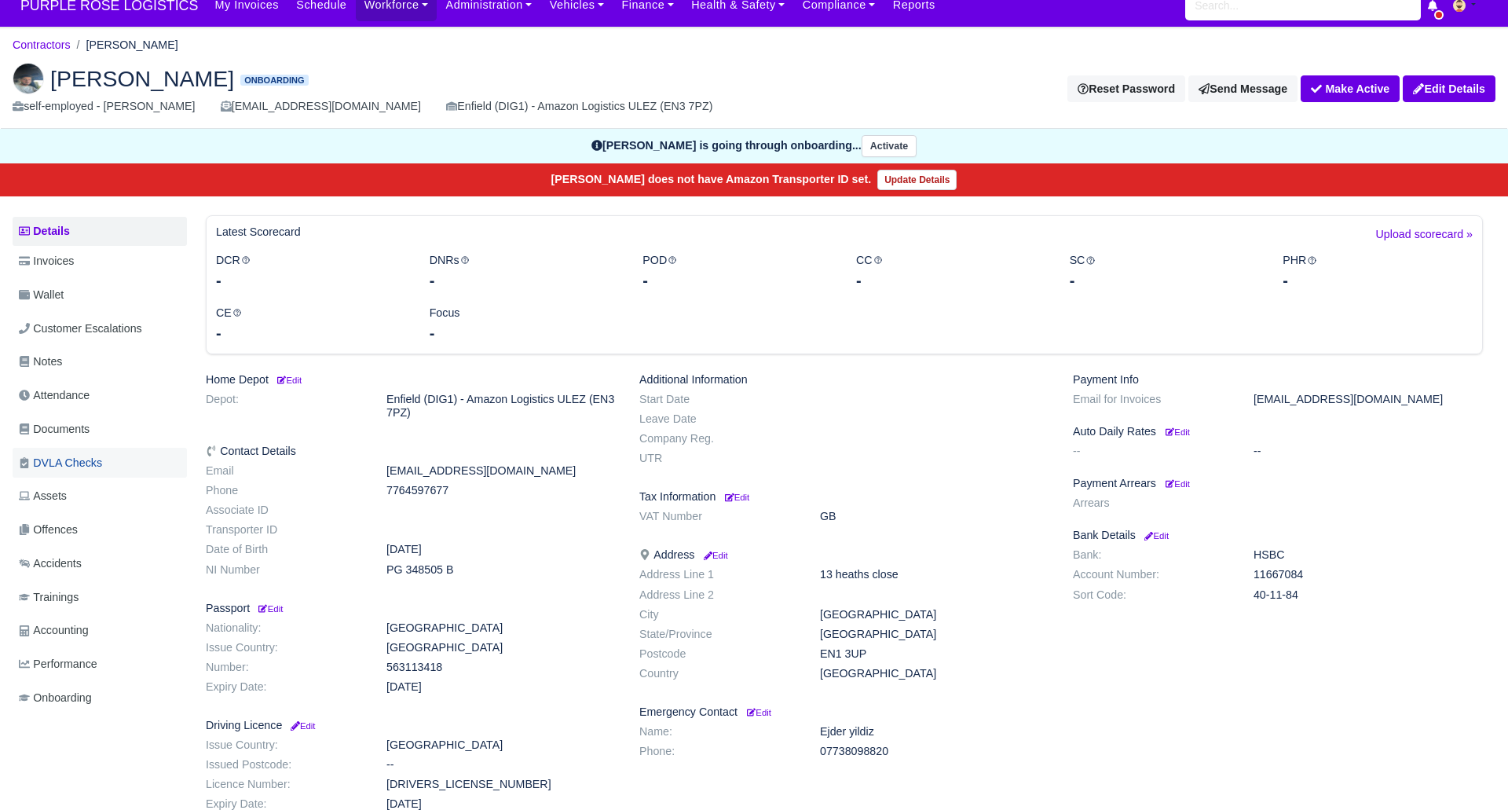
scroll to position [16, 0]
click at [78, 362] on link "Notes" at bounding box center [100, 361] width 174 height 31
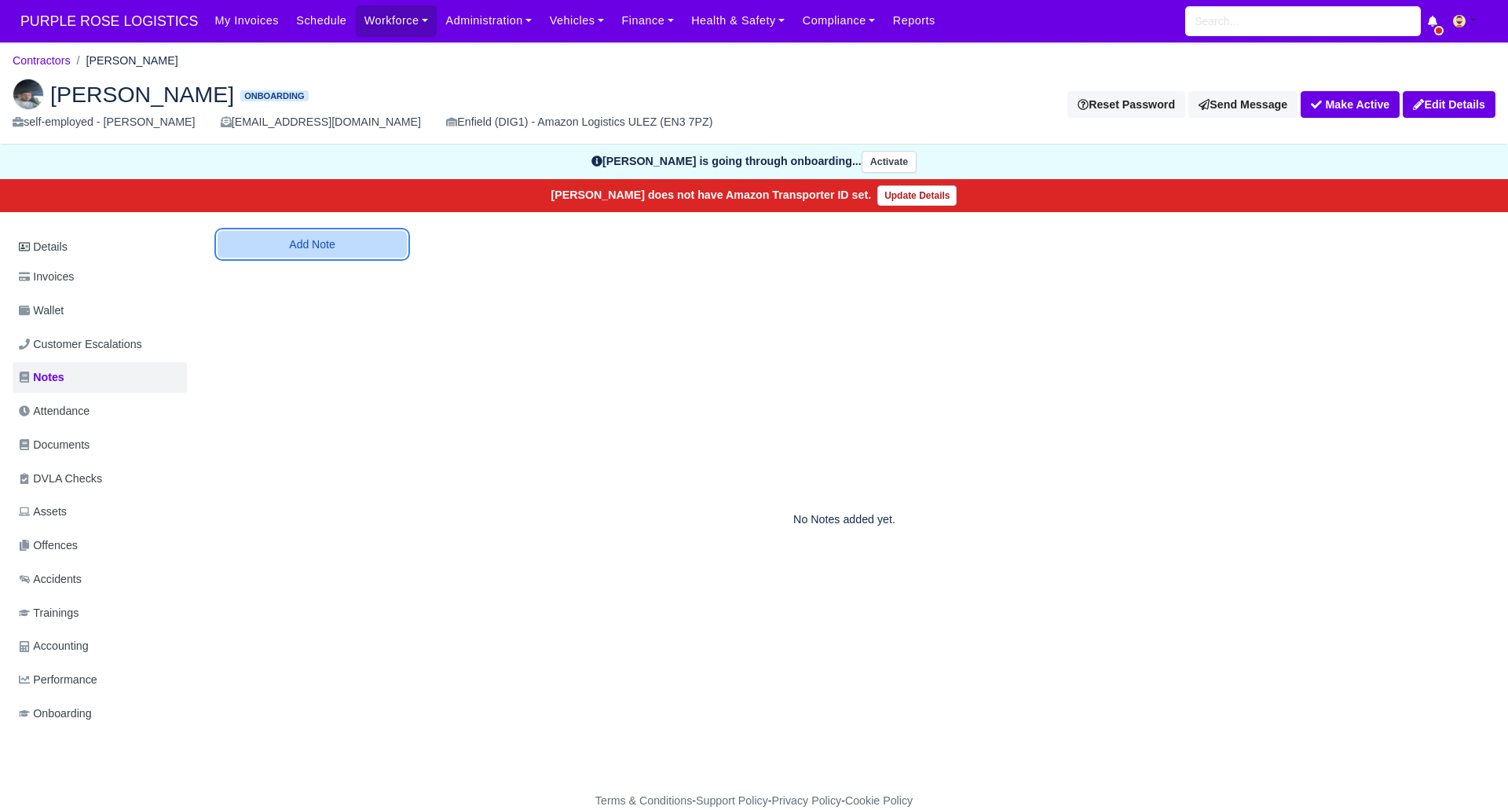
click at [331, 248] on button "Add Note" at bounding box center [312, 244] width 189 height 27
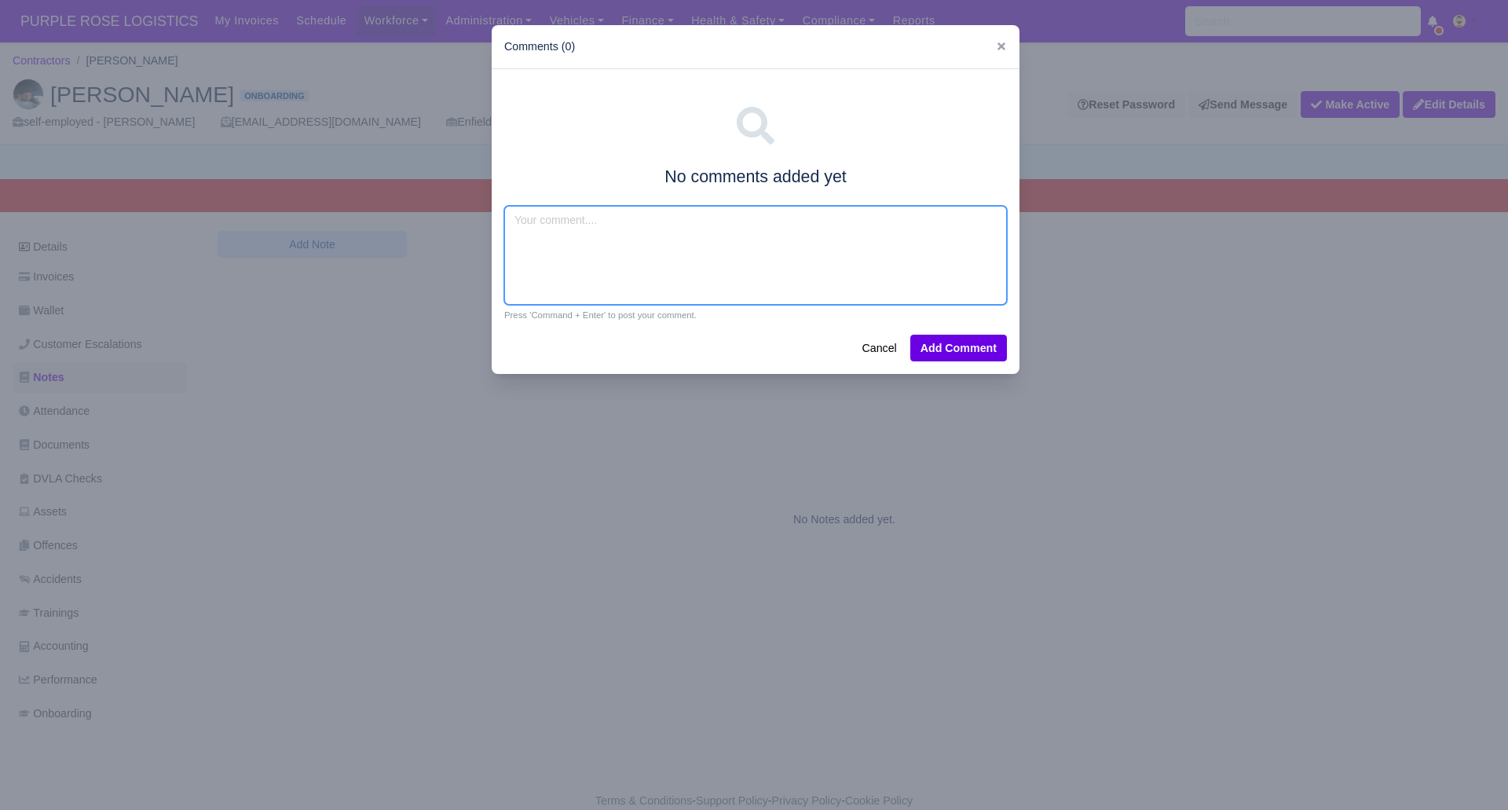
drag, startPoint x: 548, startPoint y: 243, endPoint x: 537, endPoint y: 243, distance: 11.8
click at [541, 244] on textarea at bounding box center [755, 255] width 503 height 99
type textarea "Tesco ,Ocado"
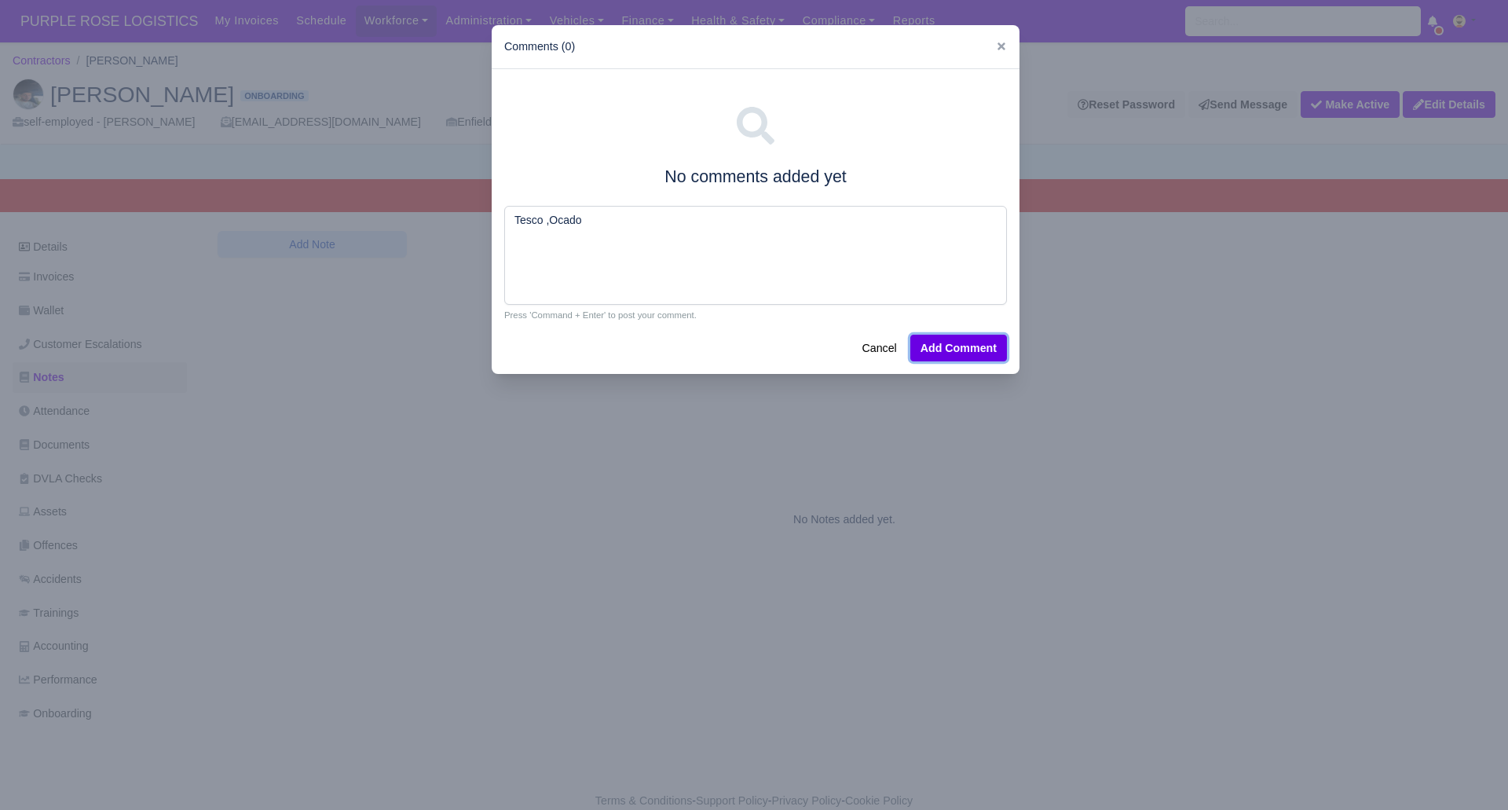
click at [955, 350] on button "Add Comment" at bounding box center [958, 348] width 97 height 27
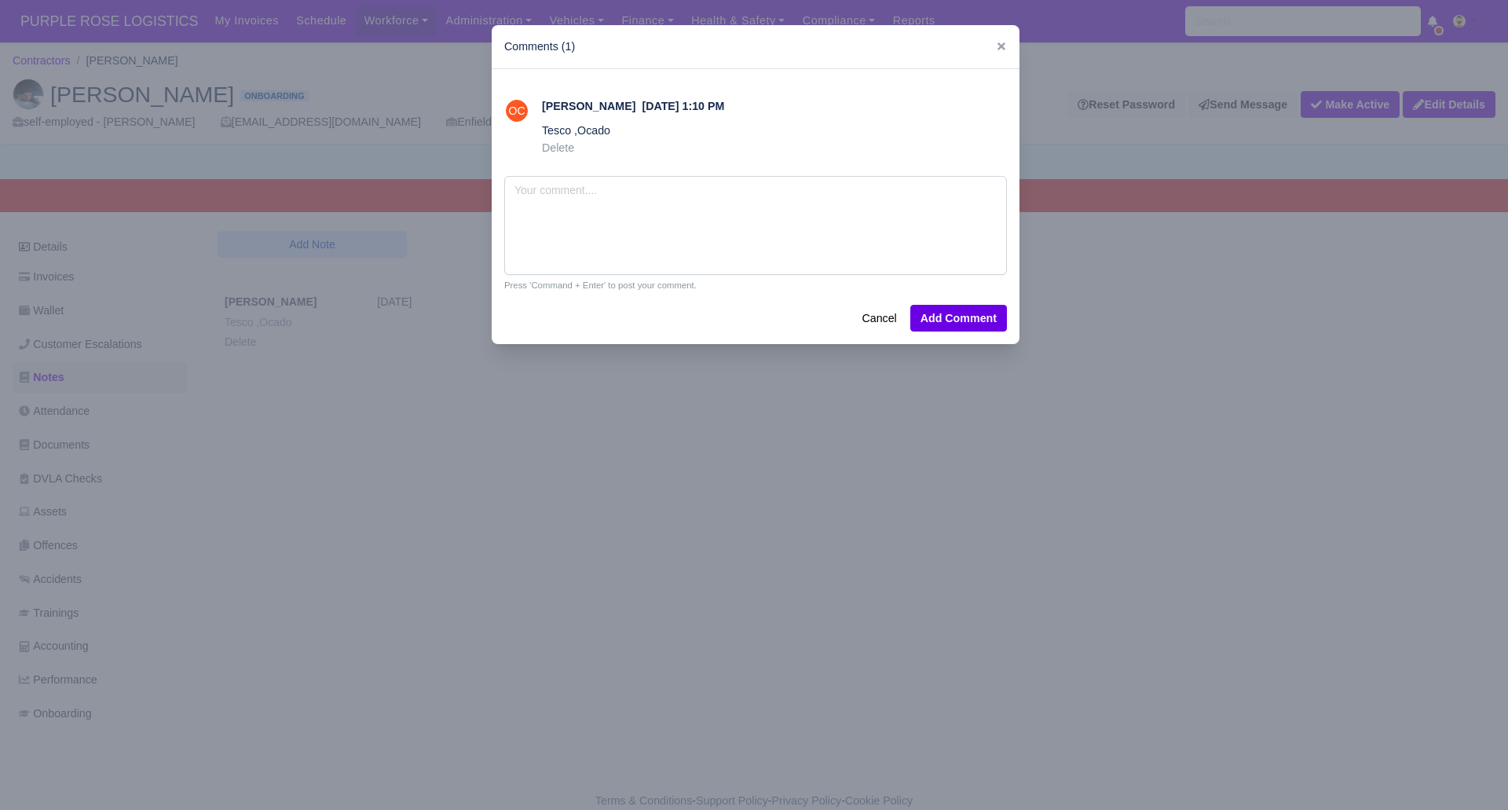
click at [85, 441] on div at bounding box center [754, 405] width 1508 height 810
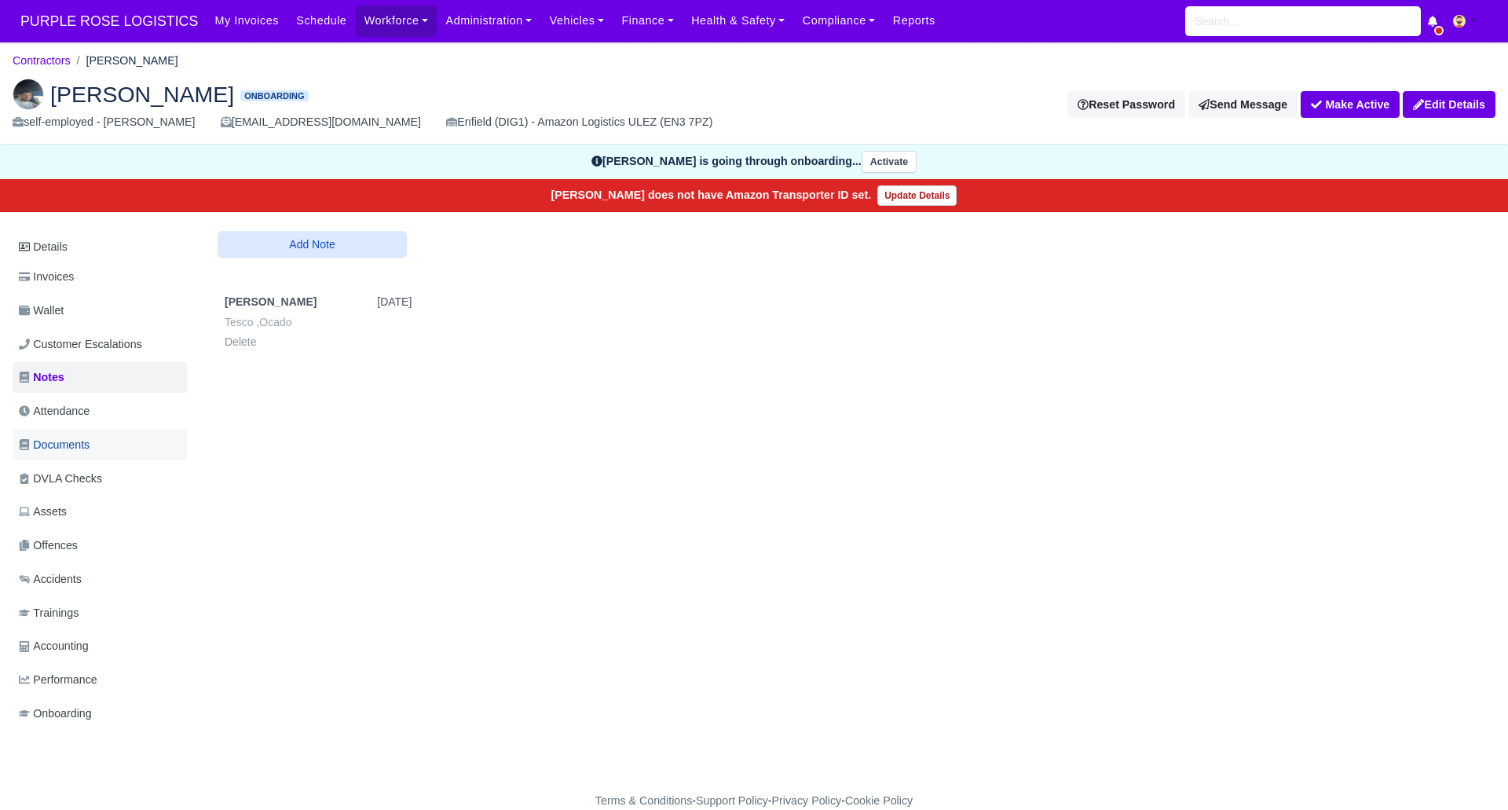
click at [89, 439] on span "Documents" at bounding box center [54, 445] width 71 height 18
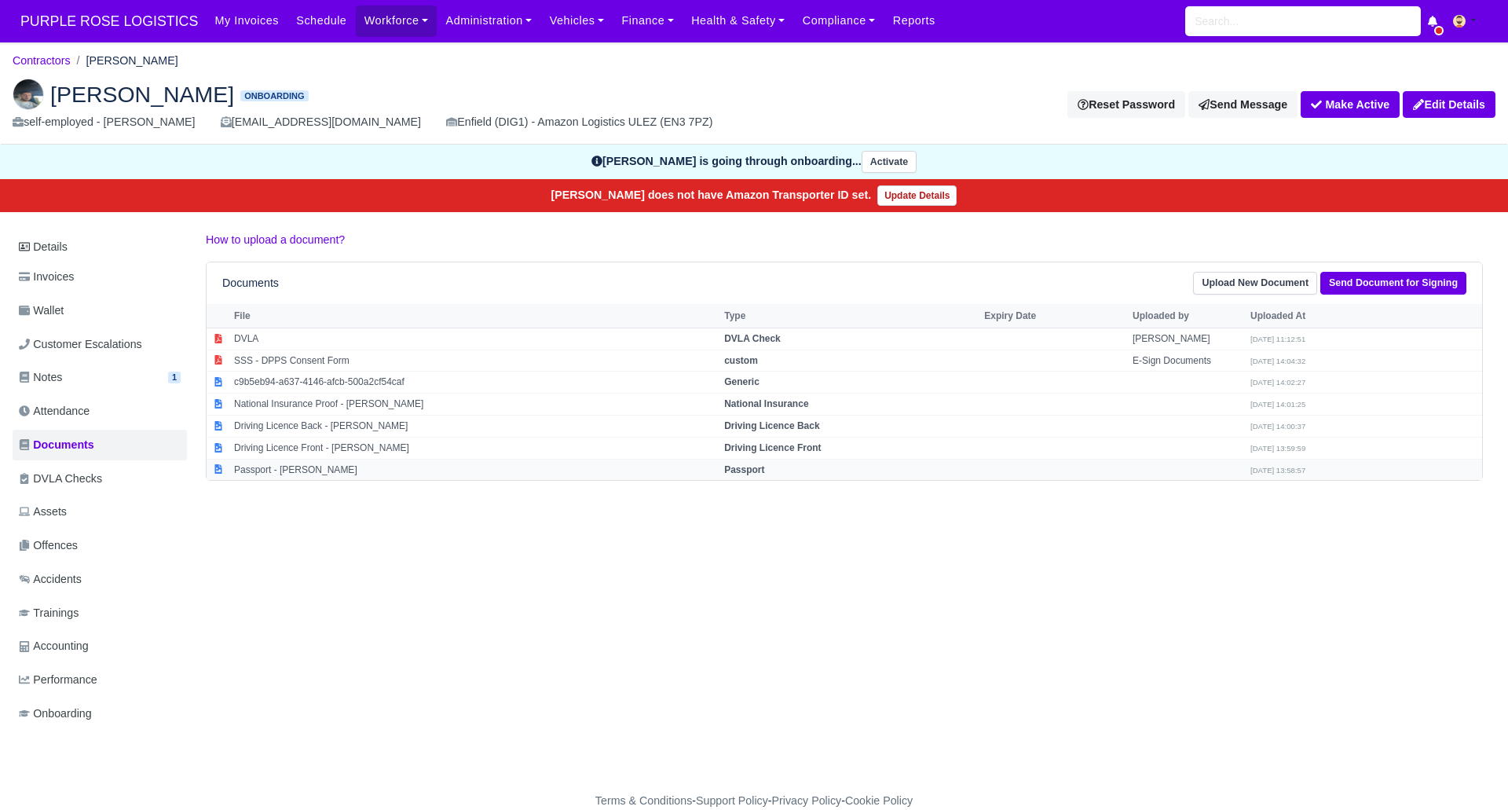
click at [755, 469] on strong "Passport" at bounding box center [744, 469] width 40 height 11
select select "passport"
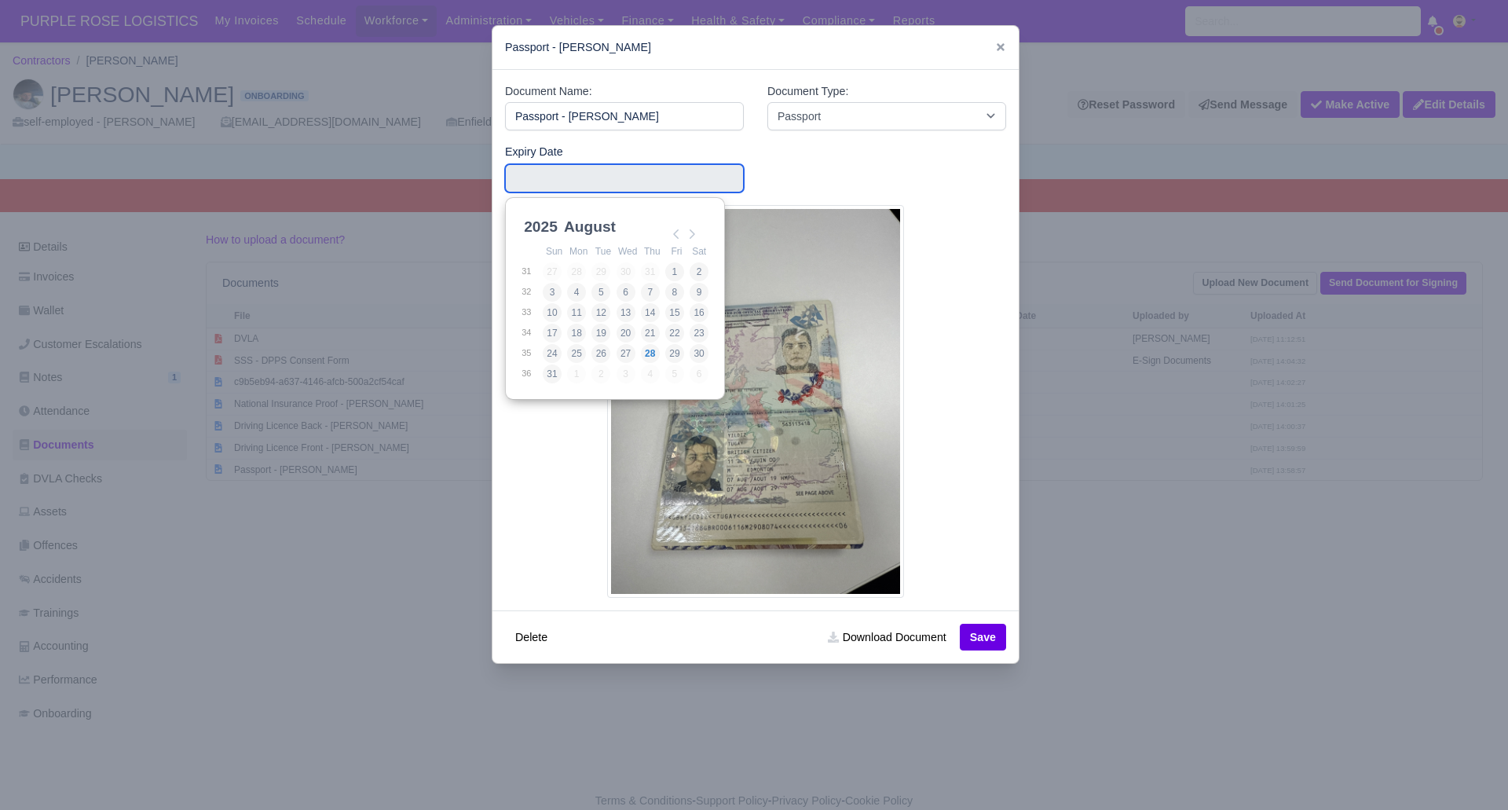
click at [563, 183] on input "Use the arrow keys to pick a date" at bounding box center [624, 178] width 239 height 28
click at [540, 225] on select "2025 2026 2027 2028 2029 2030 2031 2032 2033 2034 2035 2036 2037 2038 2039 2040…" at bounding box center [556, 231] width 71 height 33
drag, startPoint x: 596, startPoint y: 225, endPoint x: 610, endPoint y: 247, distance: 26.1
click at [596, 226] on select "January February March April May June July August September October November De…" at bounding box center [613, 235] width 104 height 33
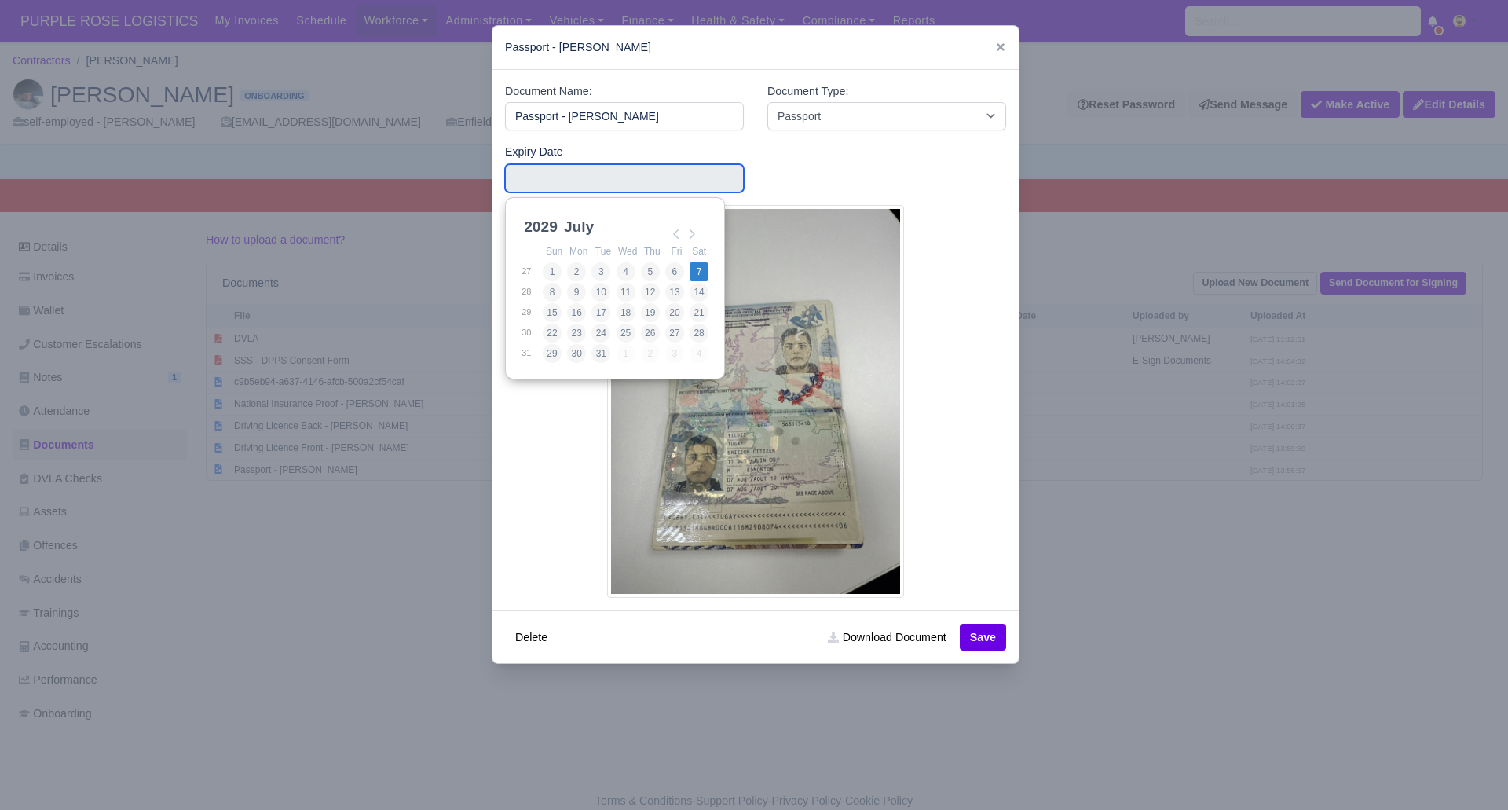
type input "2029-07-07"
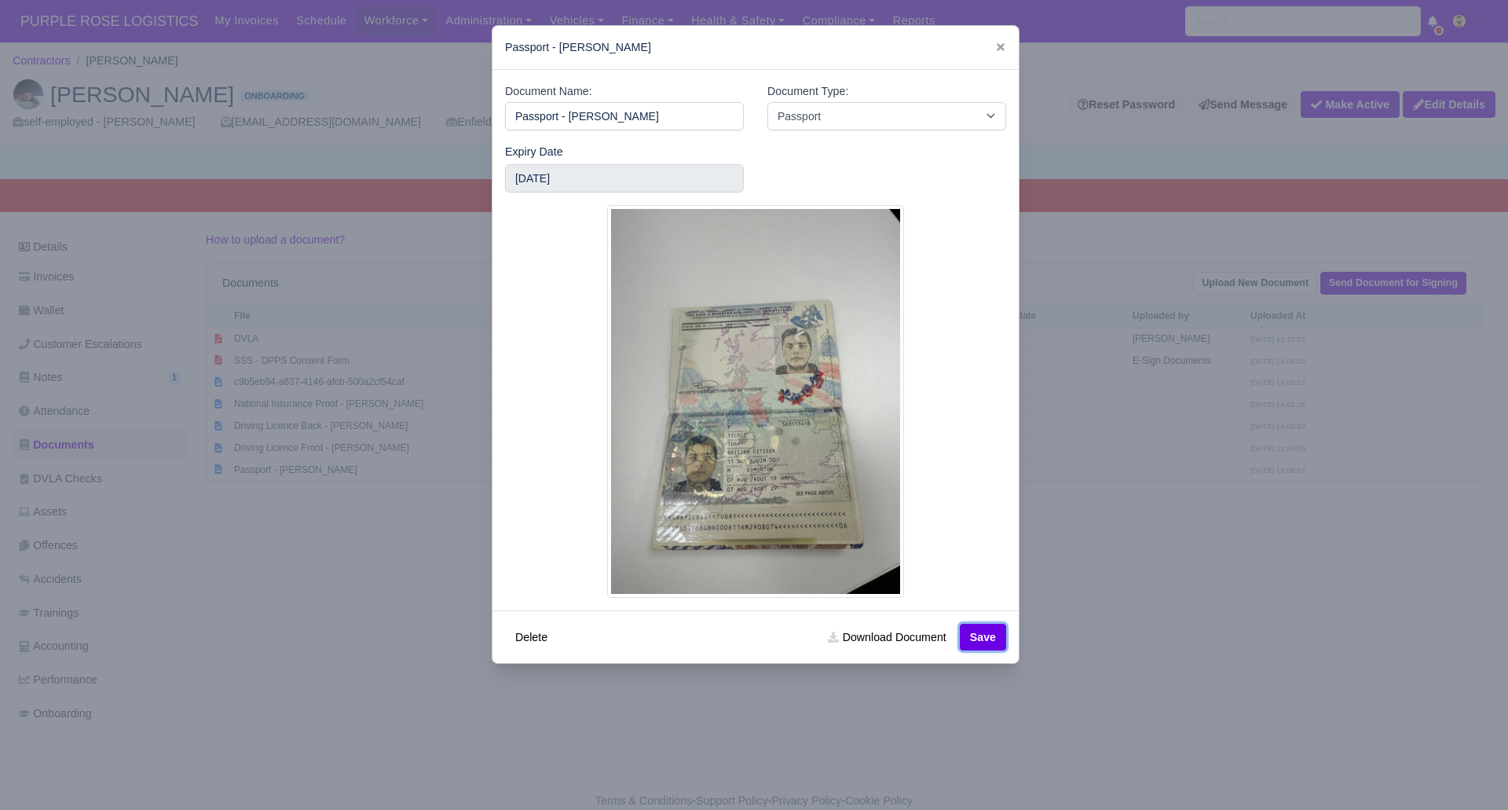
click at [994, 635] on button "Save" at bounding box center [983, 637] width 46 height 27
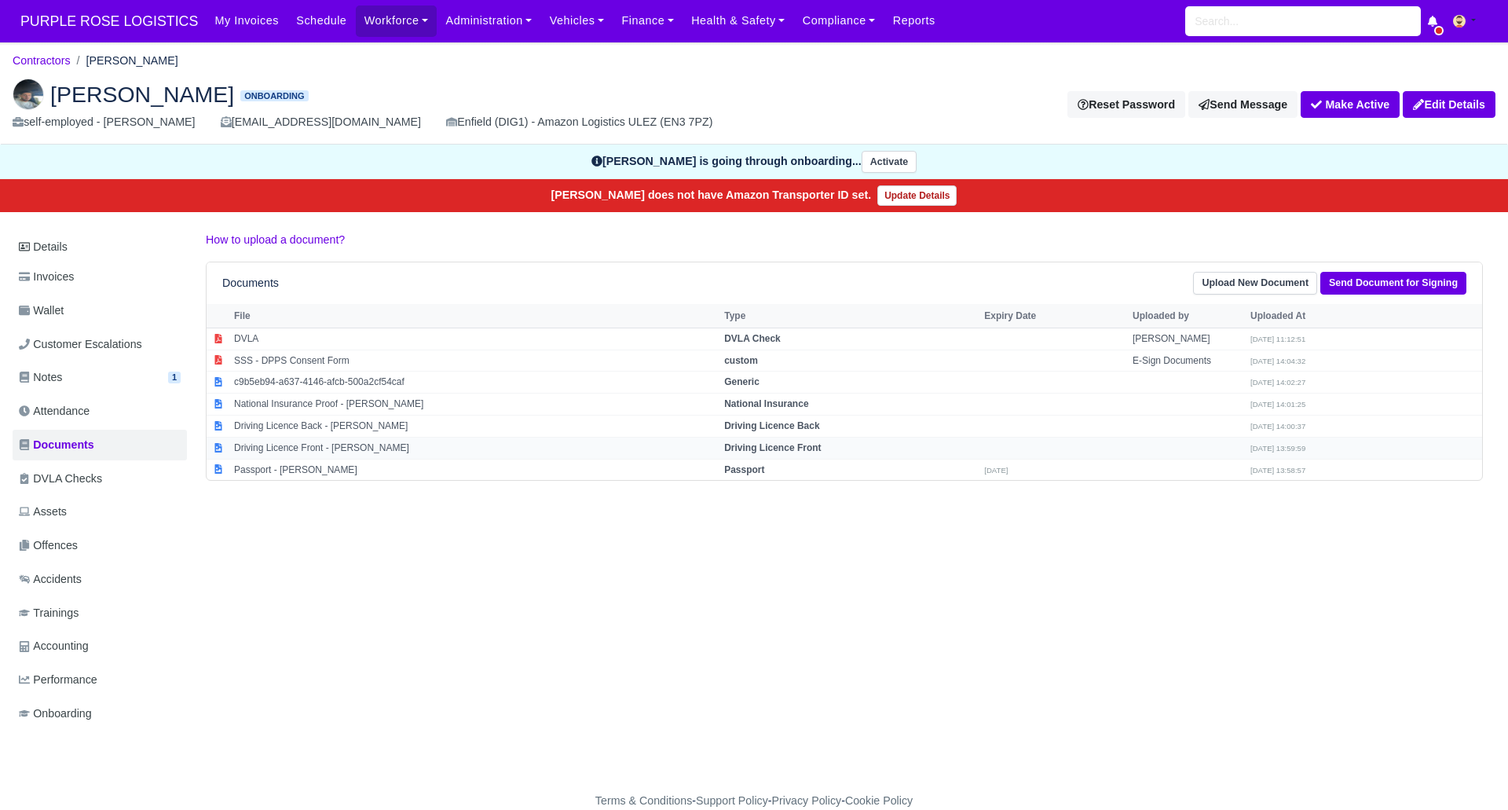
click at [778, 445] on strong "Driving Licence Front" at bounding box center [772, 447] width 97 height 11
select select "driving-licence-front"
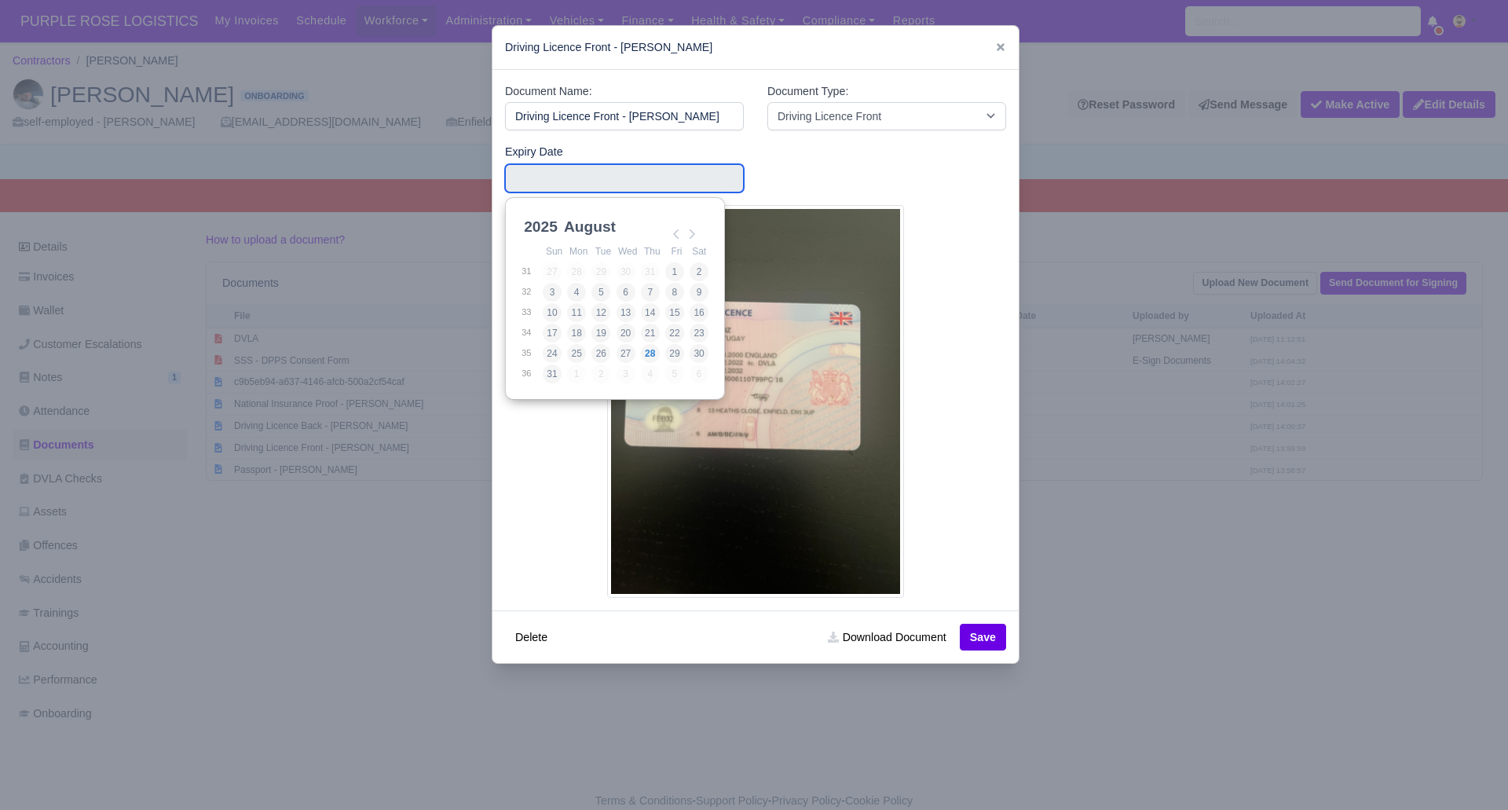
click at [555, 174] on input "Use the arrow keys to pick a date" at bounding box center [624, 178] width 239 height 28
click at [536, 225] on select "2025 2026 2027 2028 2029 2030 2031 2032 2033 2034 2035 2036 2037 2038 2039 2040…" at bounding box center [556, 231] width 71 height 33
click at [940, 232] on div at bounding box center [755, 401] width 501 height 393
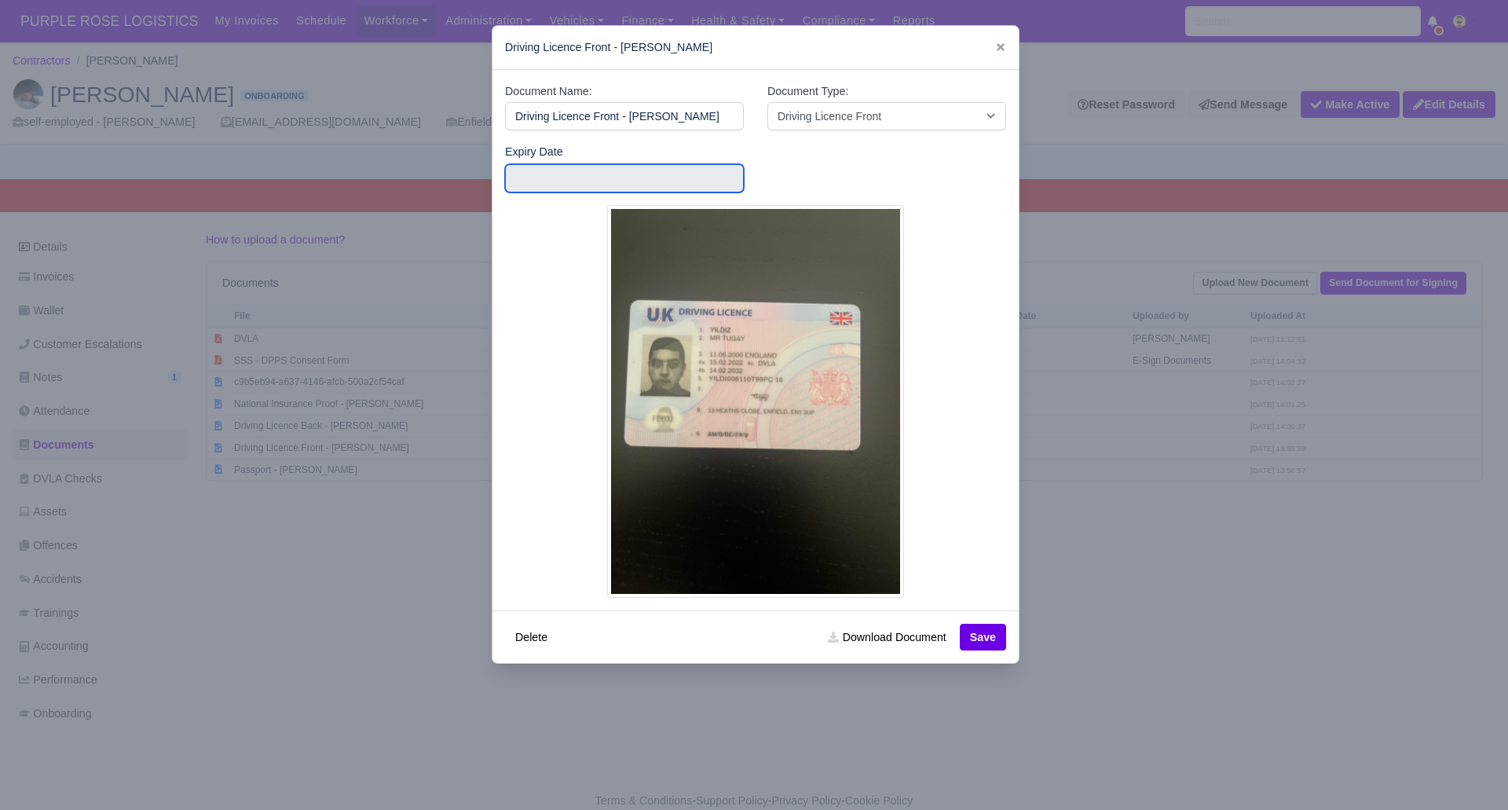
click at [538, 176] on input "Use the arrow keys to pick a date" at bounding box center [624, 178] width 239 height 28
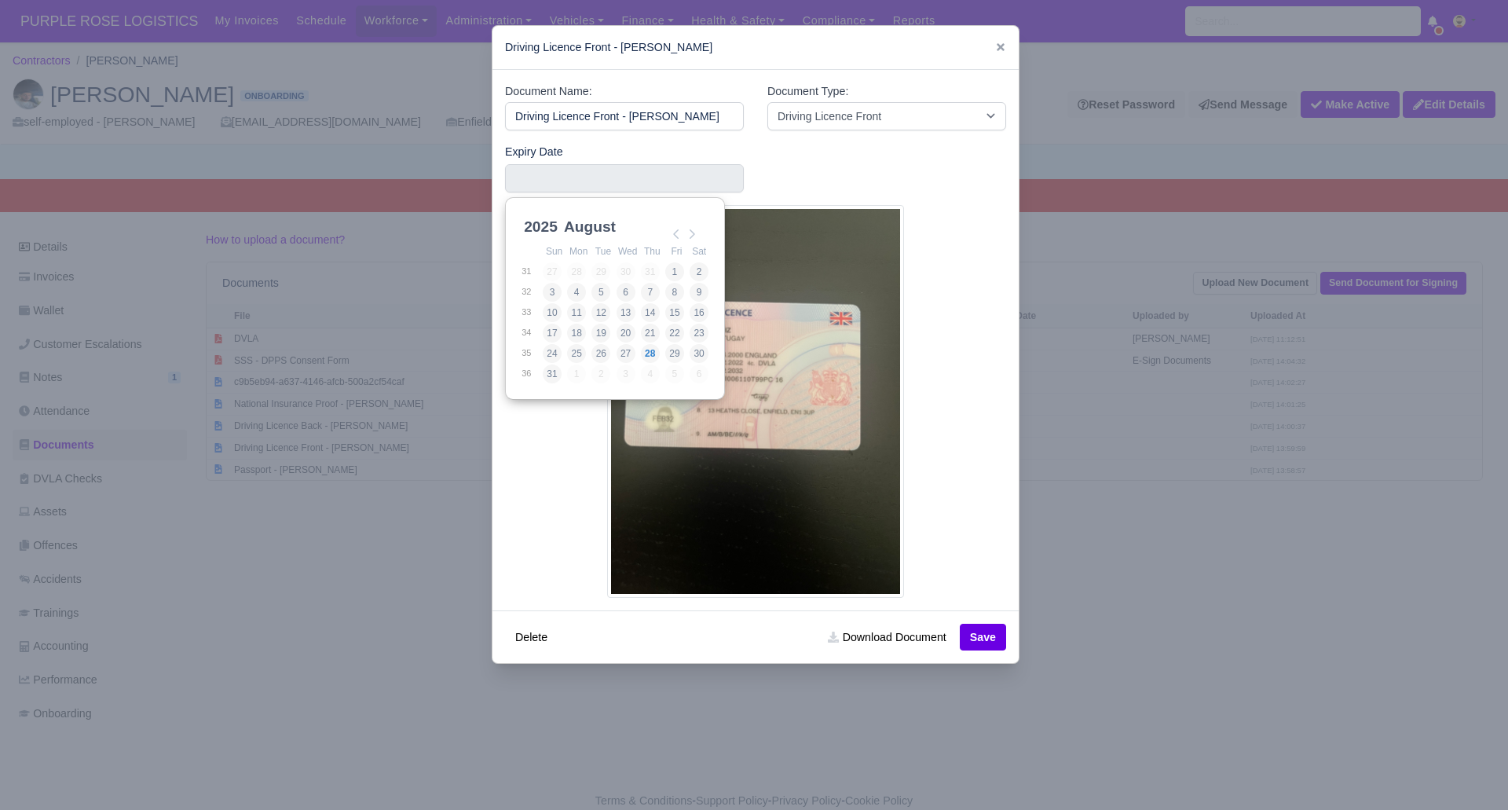
click at [551, 223] on select "2025 2026 2027 2028 2029 2030 2031 2032 2033 2034 2035 2036 2037 2038 2039 2040…" at bounding box center [556, 235] width 71 height 33
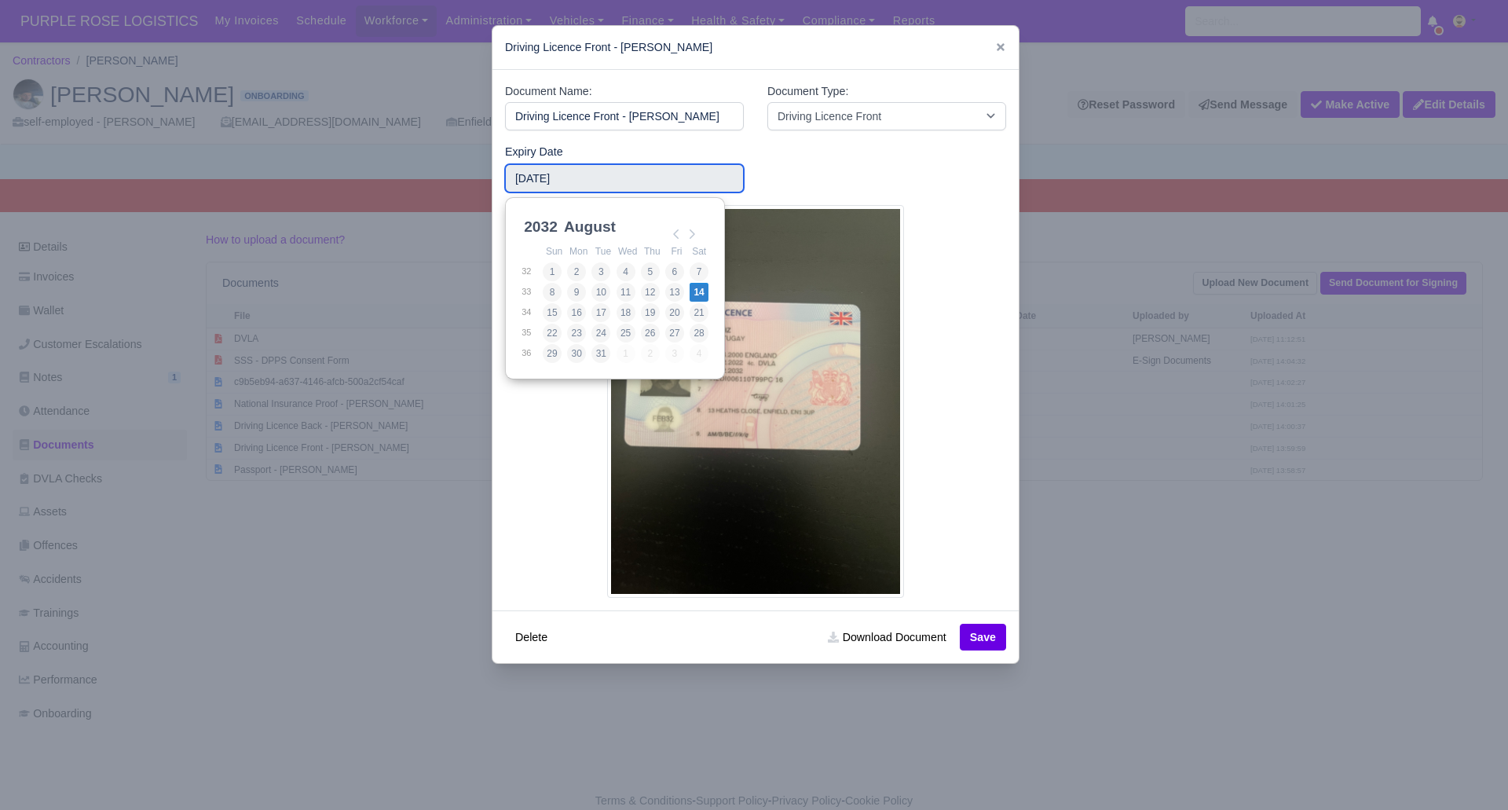
click at [574, 175] on input "2032-08-14" at bounding box center [624, 178] width 239 height 28
click at [584, 229] on select "January February March April May June July August September October November De…" at bounding box center [613, 231] width 104 height 33
type input "2032-01-14"
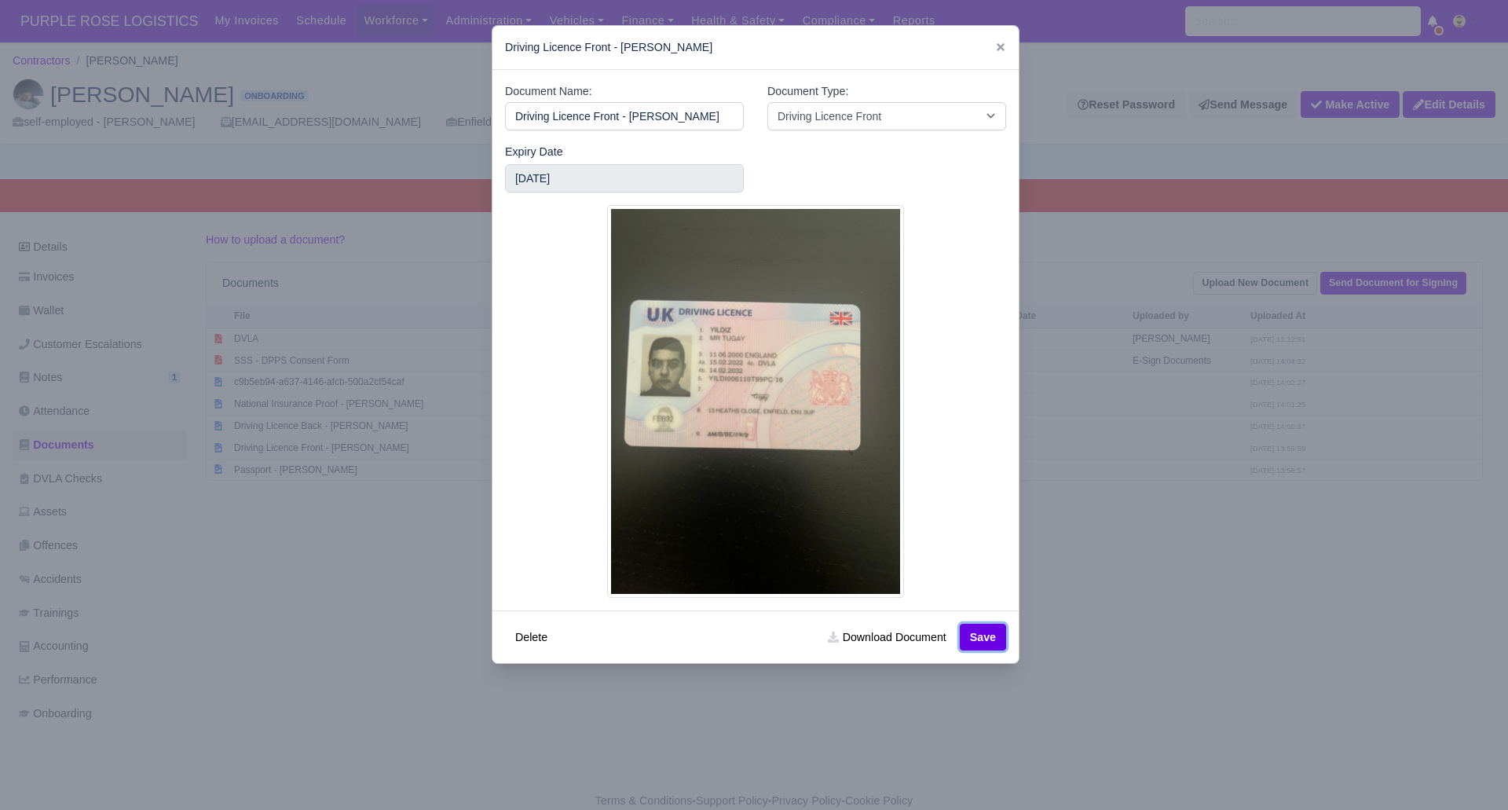
click at [972, 636] on button "Save" at bounding box center [983, 637] width 46 height 27
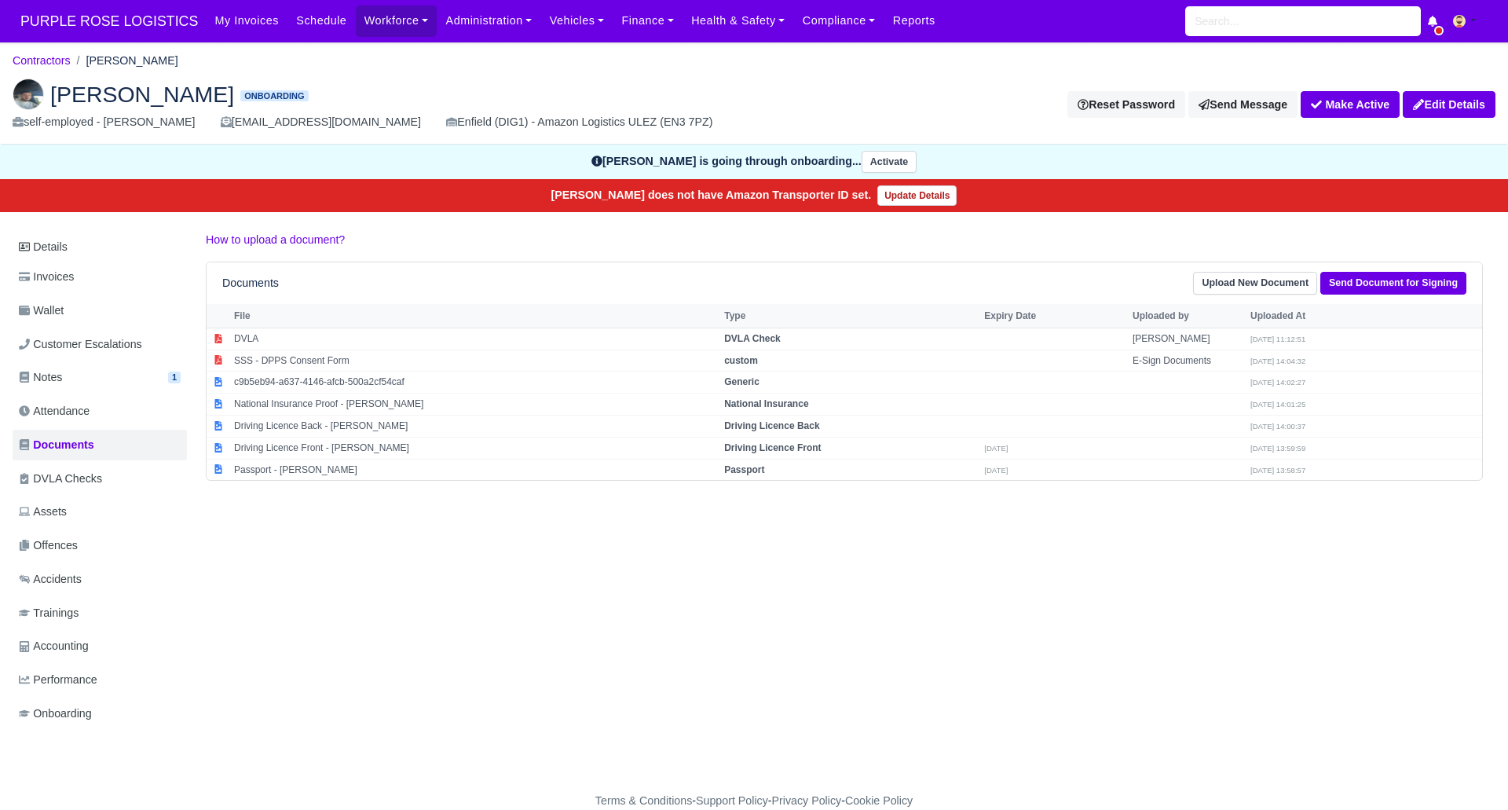
click at [624, 617] on div "Details Invoices Wallet Customer Escalations Notes 1 Attendance Documents" at bounding box center [754, 495] width 1483 height 529
click at [747, 593] on div "Details Invoices Wallet Customer Escalations Notes 1 Attendance Documents" at bounding box center [754, 495] width 1483 height 529
click at [742, 646] on div "Details Invoices Wallet Customer Escalations Notes 1 Attendance Documents" at bounding box center [754, 495] width 1483 height 529
click at [1394, 277] on link "Send Document for Signing" at bounding box center [1394, 283] width 146 height 23
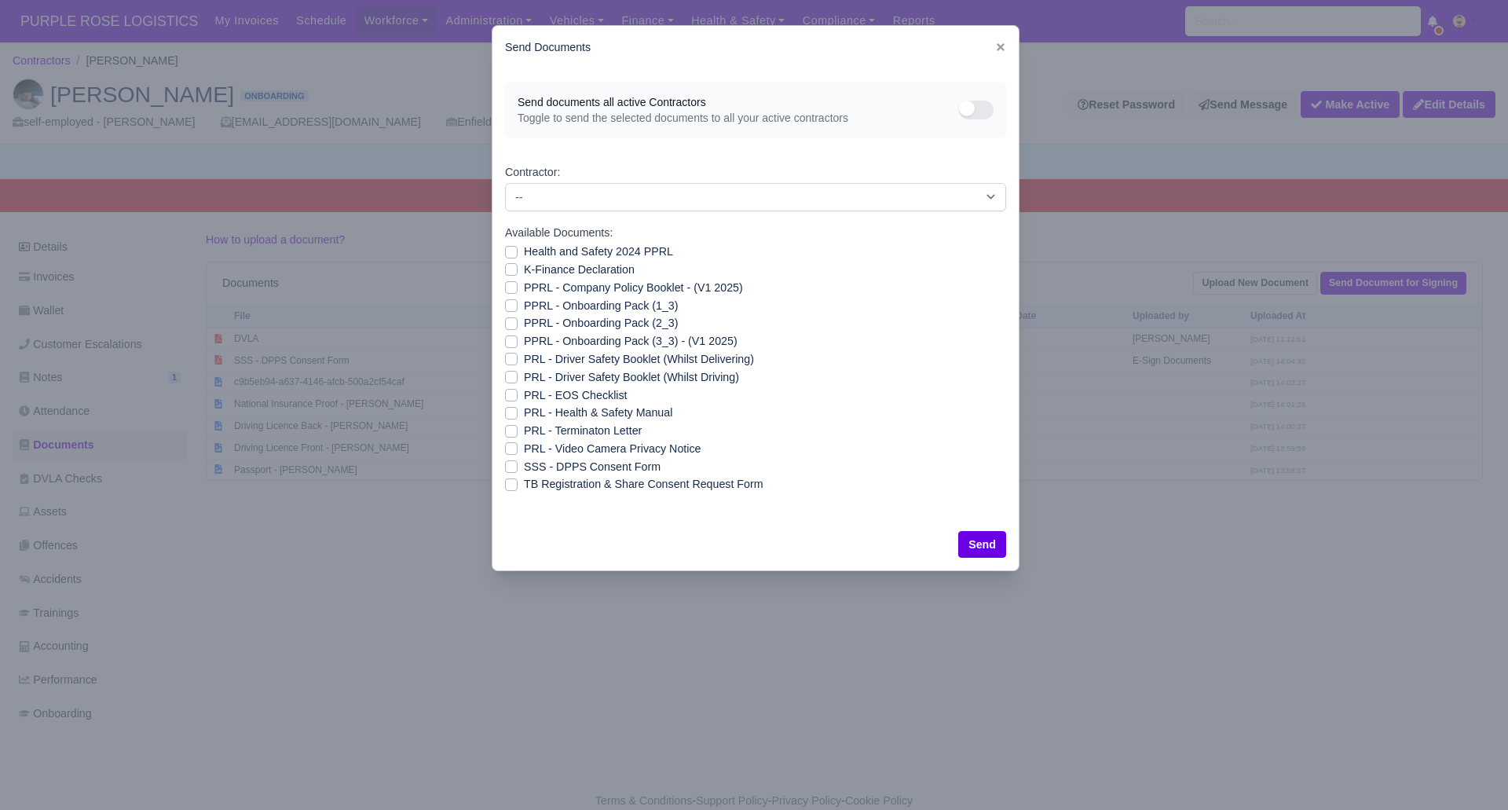
drag, startPoint x: 511, startPoint y: 249, endPoint x: 513, endPoint y: 258, distance: 9.6
click at [524, 251] on label "Health and Safety 2024 PPRL" at bounding box center [598, 252] width 149 height 18
click at [511, 251] on input "Health and Safety 2024 PPRL" at bounding box center [511, 249] width 13 height 13
checkbox input "true"
click at [524, 268] on label "K-Finance Declaration" at bounding box center [579, 270] width 111 height 18
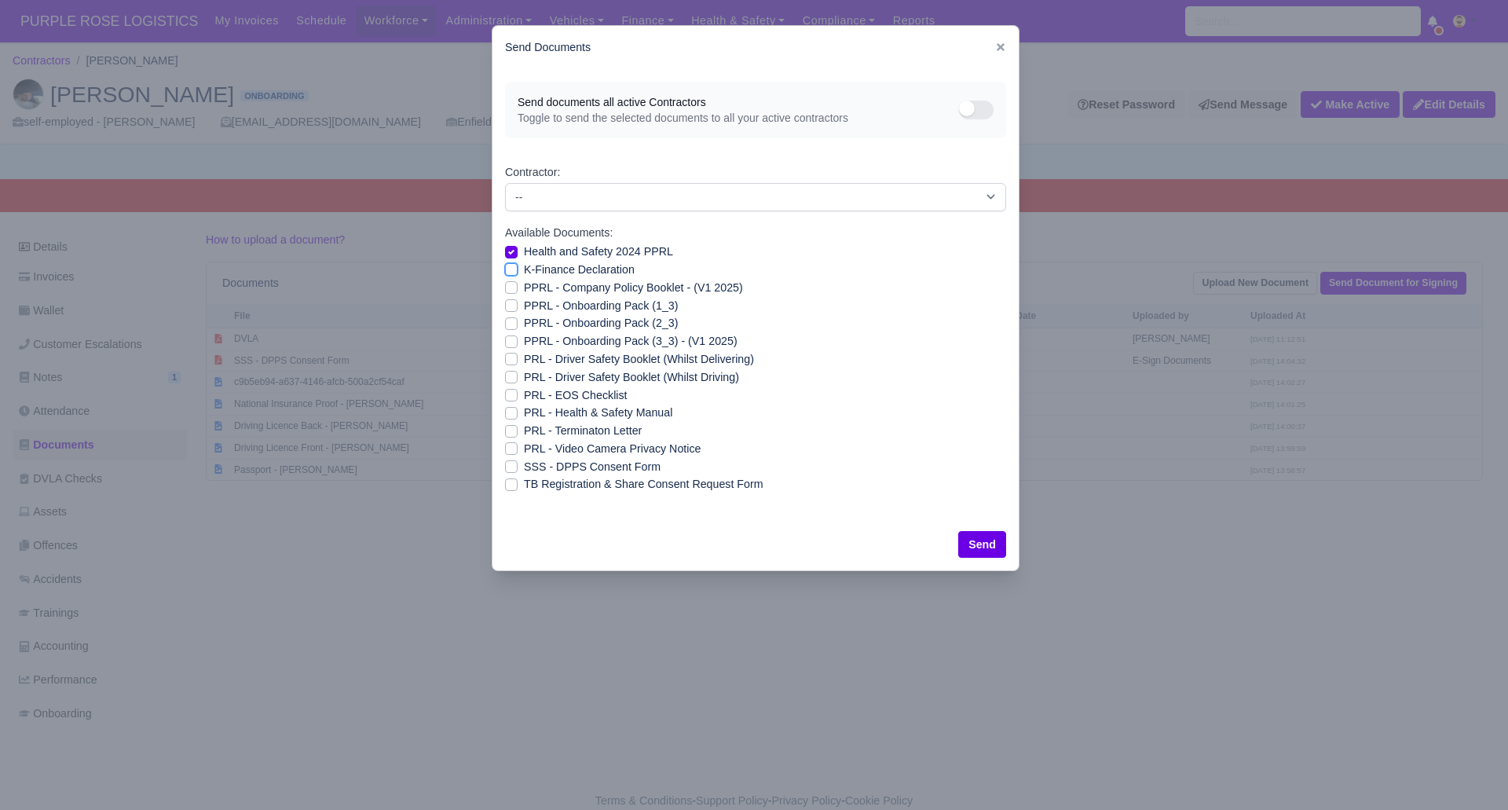
click at [513, 268] on input "K-Finance Declaration" at bounding box center [511, 267] width 13 height 13
checkbox input "true"
drag, startPoint x: 511, startPoint y: 285, endPoint x: 510, endPoint y: 293, distance: 7.9
click at [524, 286] on label "PPRL - Company Policy Booklet - (V1 2025)" at bounding box center [633, 288] width 219 height 18
click at [511, 286] on input "PPRL - Company Policy Booklet - (V1 2025)" at bounding box center [511, 285] width 13 height 13
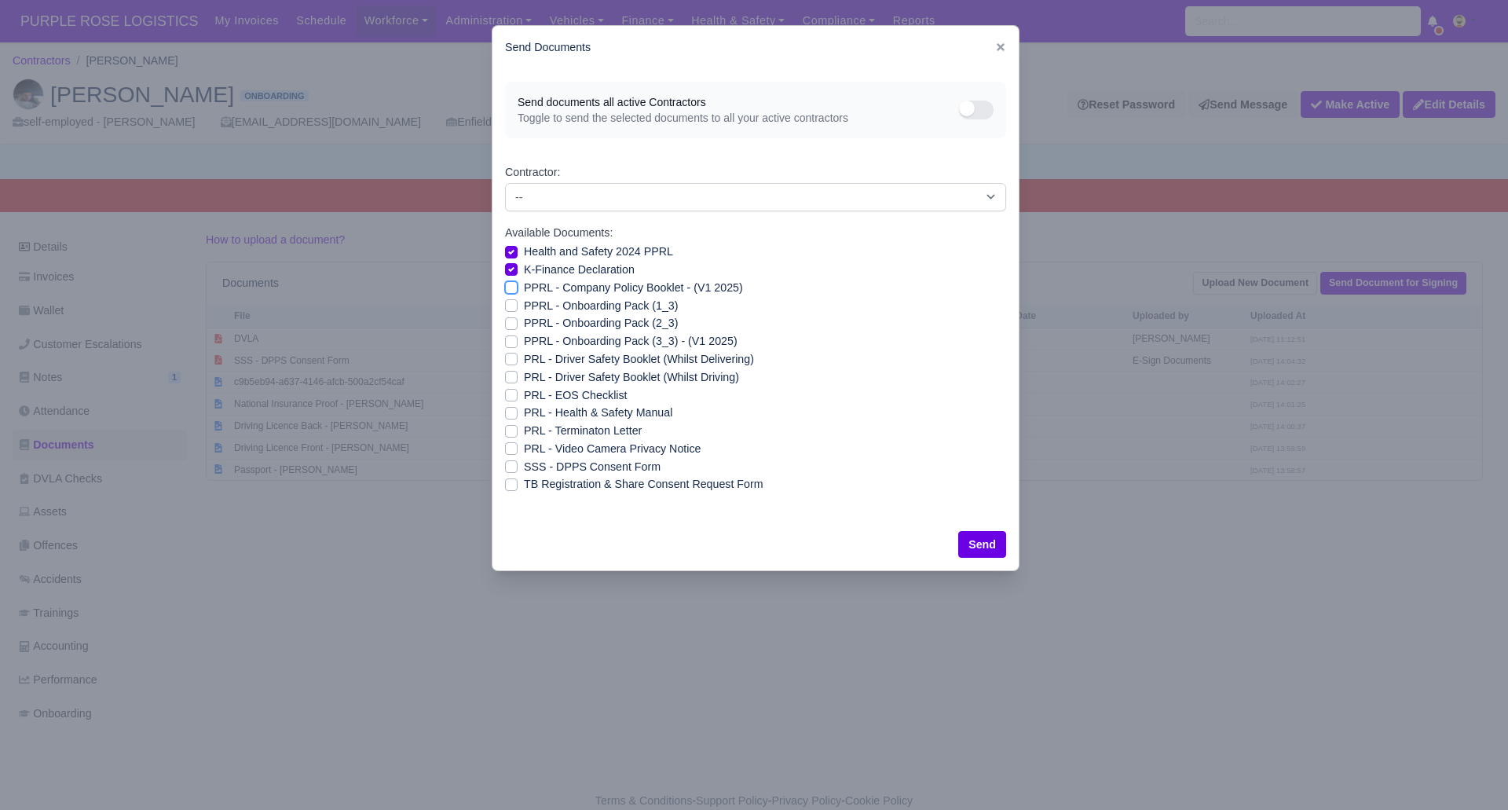
checkbox input "true"
click at [524, 303] on label "PPRL - Onboarding Pack (1_3)" at bounding box center [601, 306] width 154 height 18
click at [509, 303] on input "PPRL - Onboarding Pack (1_3)" at bounding box center [511, 303] width 13 height 13
checkbox input "true"
click at [524, 324] on label "PPRL - Onboarding Pack (2_3)" at bounding box center [601, 323] width 154 height 18
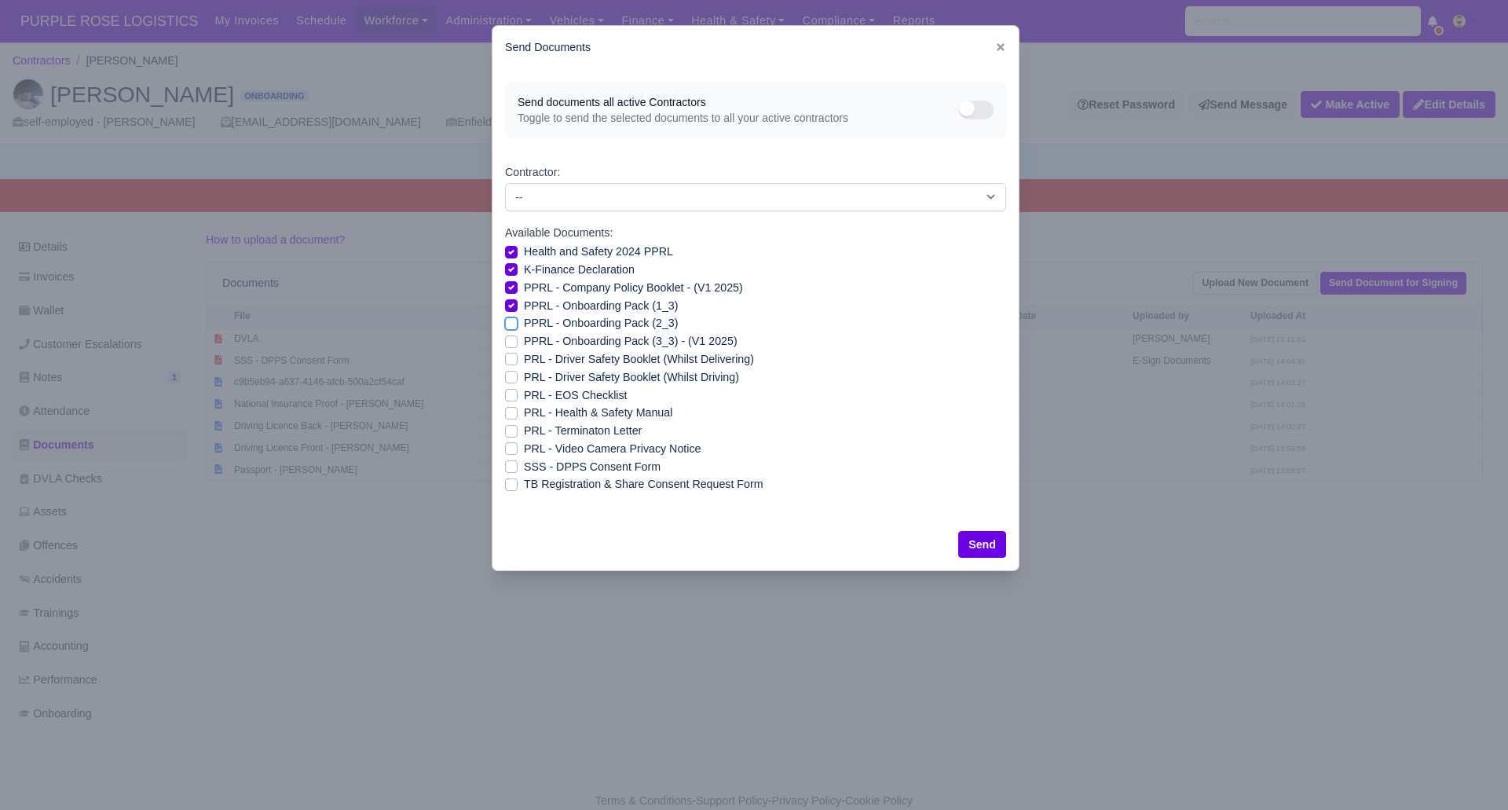
click at [513, 324] on input "PPRL - Onboarding Pack (2_3)" at bounding box center [511, 320] width 13 height 13
checkbox input "true"
click at [524, 335] on label "PPRL - Onboarding Pack (3_3) - (V1 2025)" at bounding box center [631, 341] width 214 height 18
click at [510, 335] on input "PPRL - Onboarding Pack (3_3) - (V1 2025)" at bounding box center [511, 338] width 13 height 13
checkbox input "true"
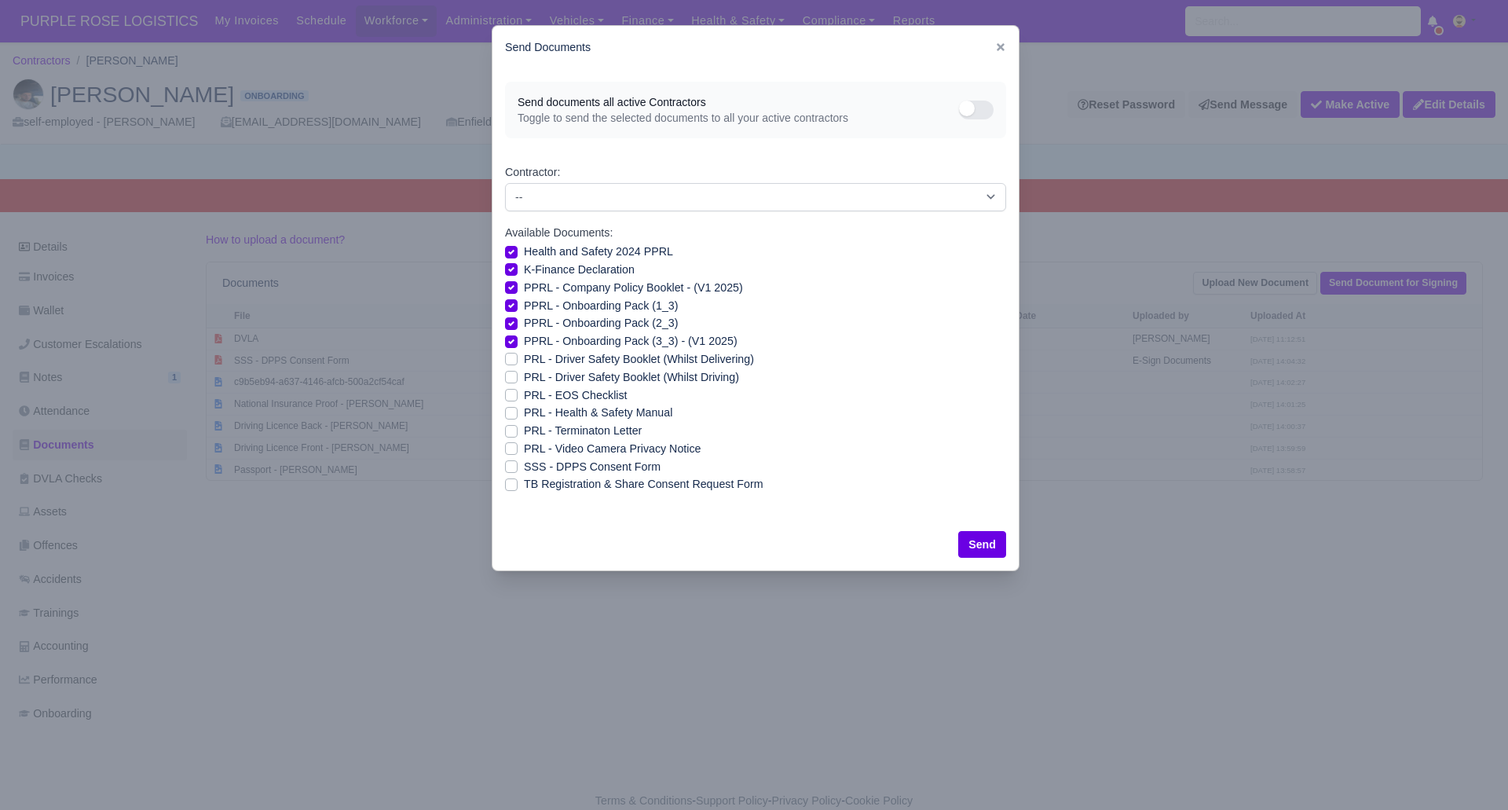
click at [524, 357] on label "PRL - Driver Safety Booklet (Whilst Delivering)" at bounding box center [639, 359] width 230 height 18
click at [511, 357] on input "PRL - Driver Safety Booklet (Whilst Delivering)" at bounding box center [511, 356] width 13 height 13
checkbox input "true"
click at [524, 373] on label "PRL - Driver Safety Booklet (Whilst Driving)" at bounding box center [631, 377] width 215 height 18
click at [511, 373] on input "PRL - Driver Safety Booklet (Whilst Driving)" at bounding box center [511, 374] width 13 height 13
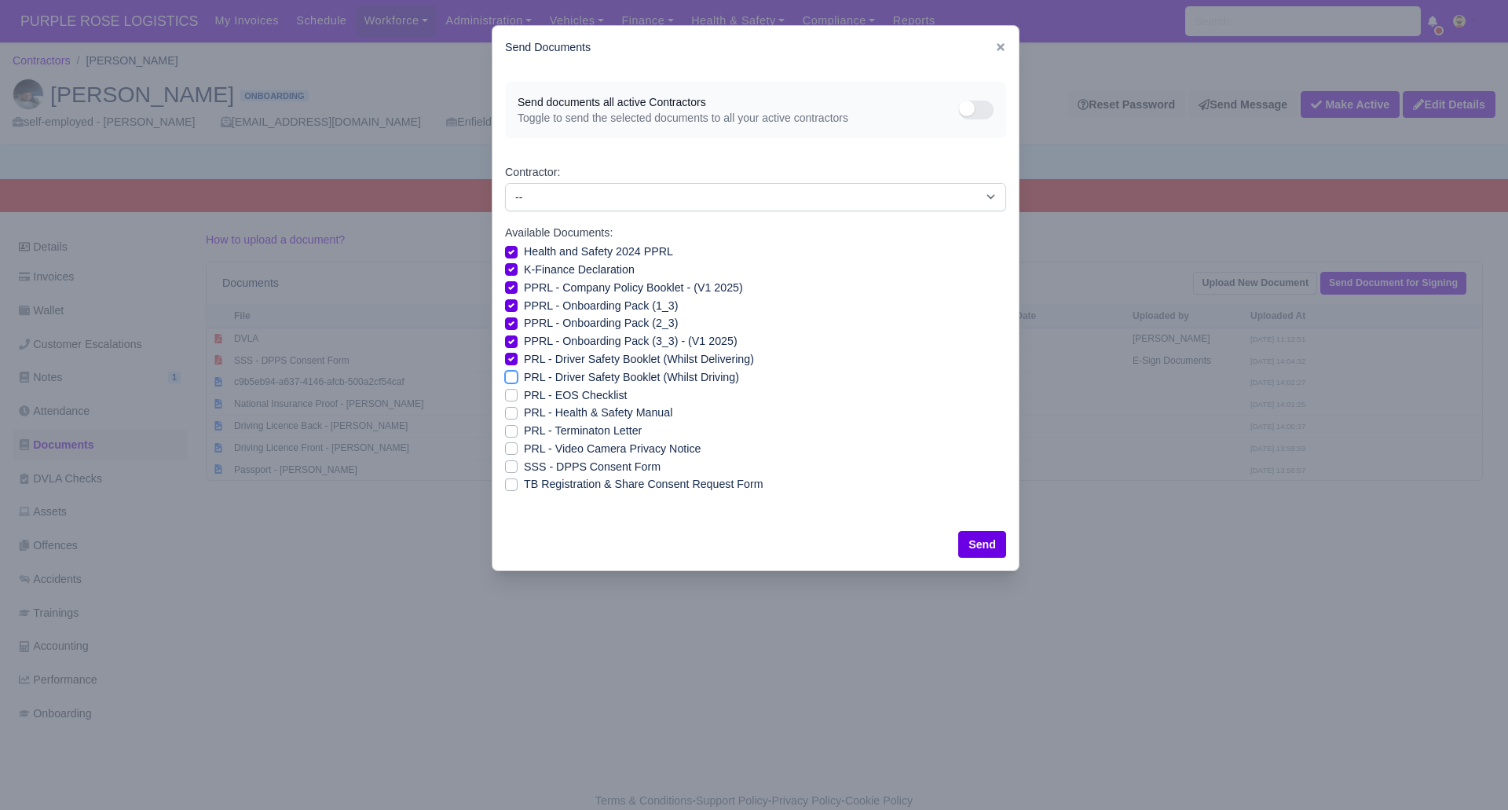
checkbox input "true"
click at [524, 412] on label "PRL - Health & Safety Manual" at bounding box center [598, 413] width 148 height 18
click at [510, 412] on input "PRL - Health & Safety Manual" at bounding box center [511, 410] width 13 height 13
checkbox input "true"
click at [524, 445] on label "PRL - Video Camera Privacy Notice" at bounding box center [612, 449] width 177 height 18
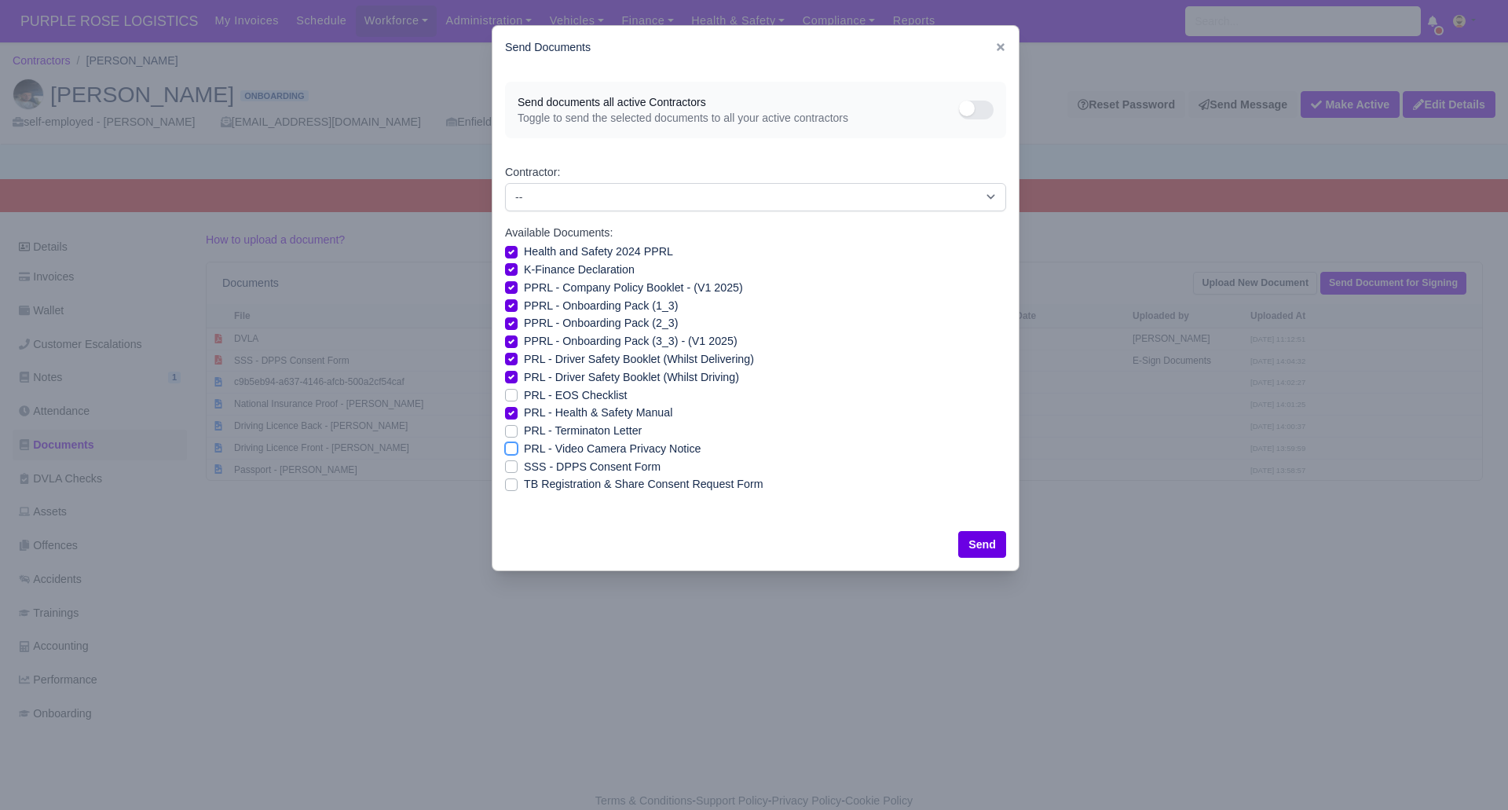
click at [508, 445] on input "PRL - Video Camera Privacy Notice" at bounding box center [511, 446] width 13 height 13
checkbox input "true"
click at [1000, 538] on button "Send" at bounding box center [982, 544] width 48 height 27
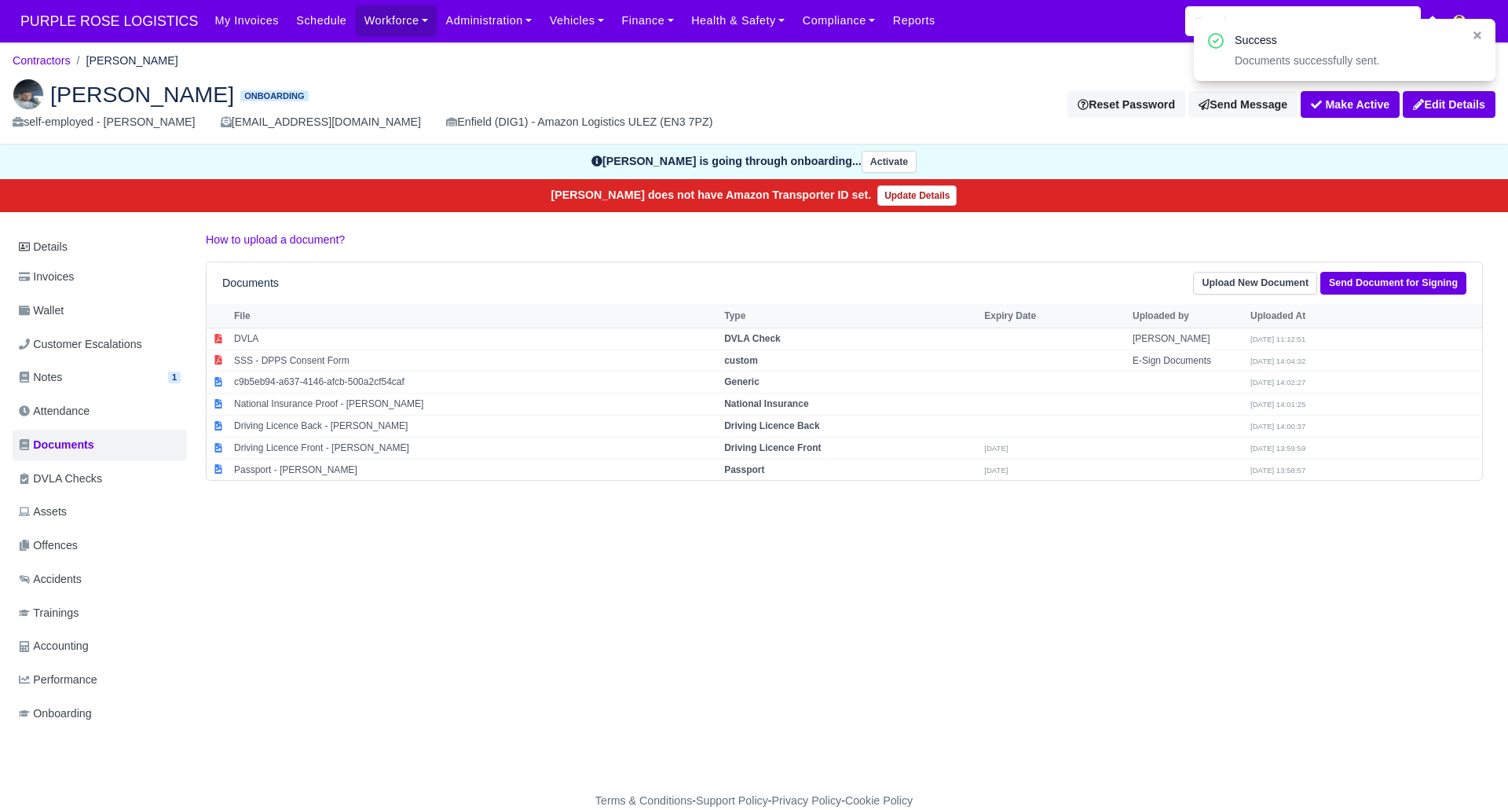
drag, startPoint x: 393, startPoint y: 609, endPoint x: 401, endPoint y: 608, distance: 7.9
click at [401, 608] on div "Details Invoices Wallet Customer Escalations Notes 1 Attendance Documents" at bounding box center [754, 495] width 1483 height 529
click at [820, 548] on div "Details Invoices Wallet Customer Escalations Notes 1 Attendance Documents" at bounding box center [754, 495] width 1483 height 529
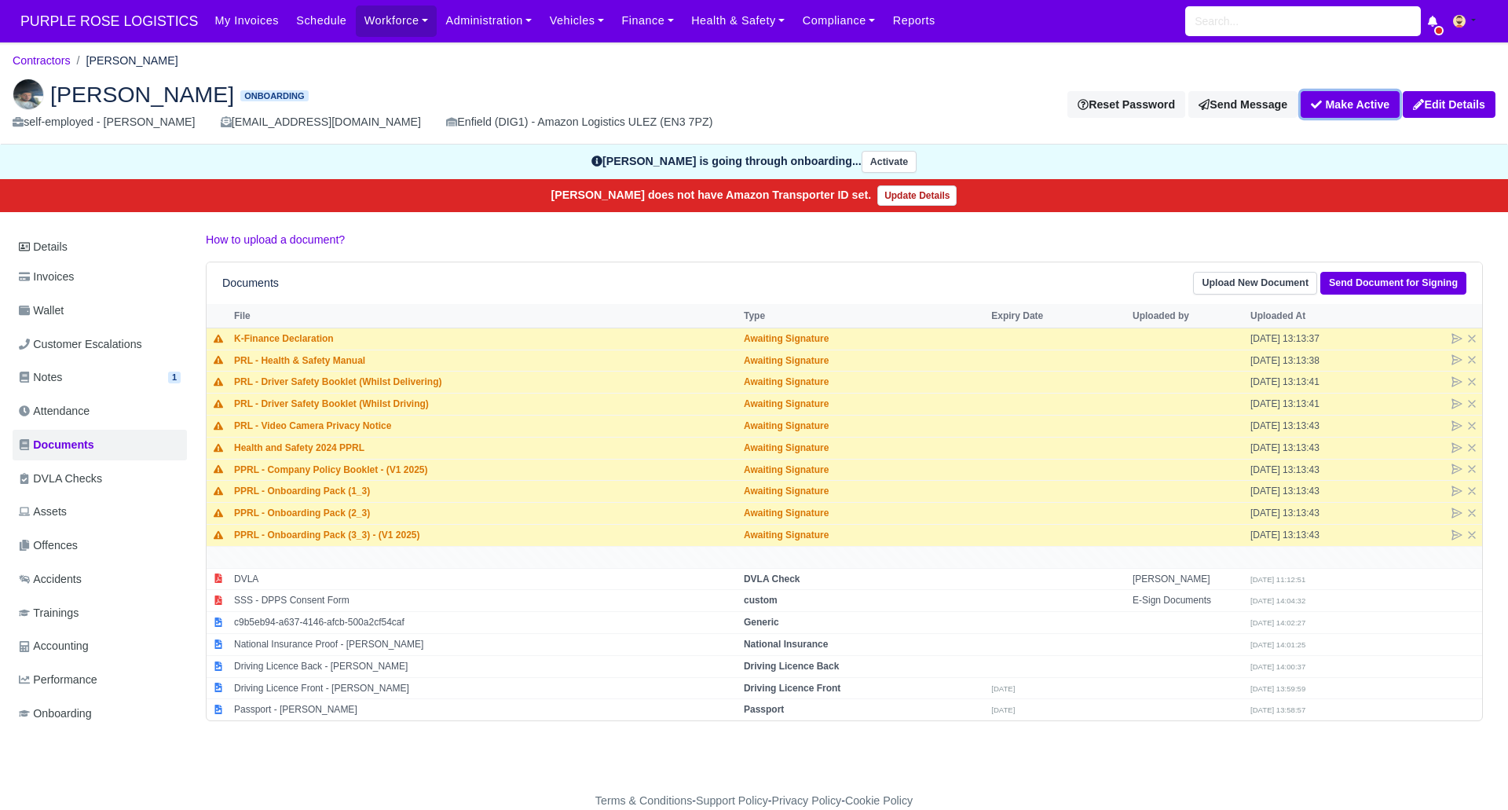
click at [1339, 96] on button "Make Active" at bounding box center [1350, 104] width 99 height 27
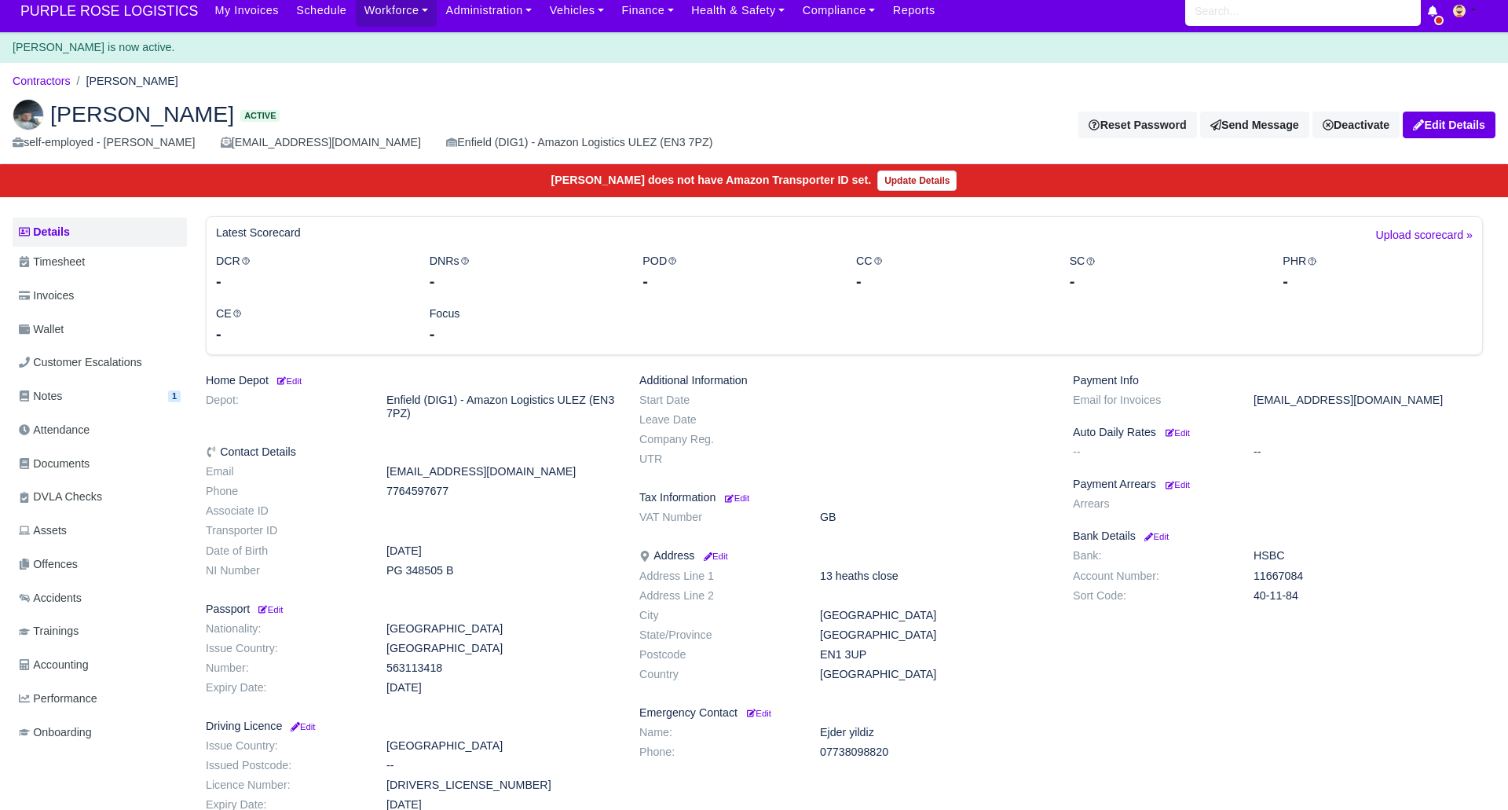
scroll to position [9, 0]
